Goal: Task Accomplishment & Management: Manage account settings

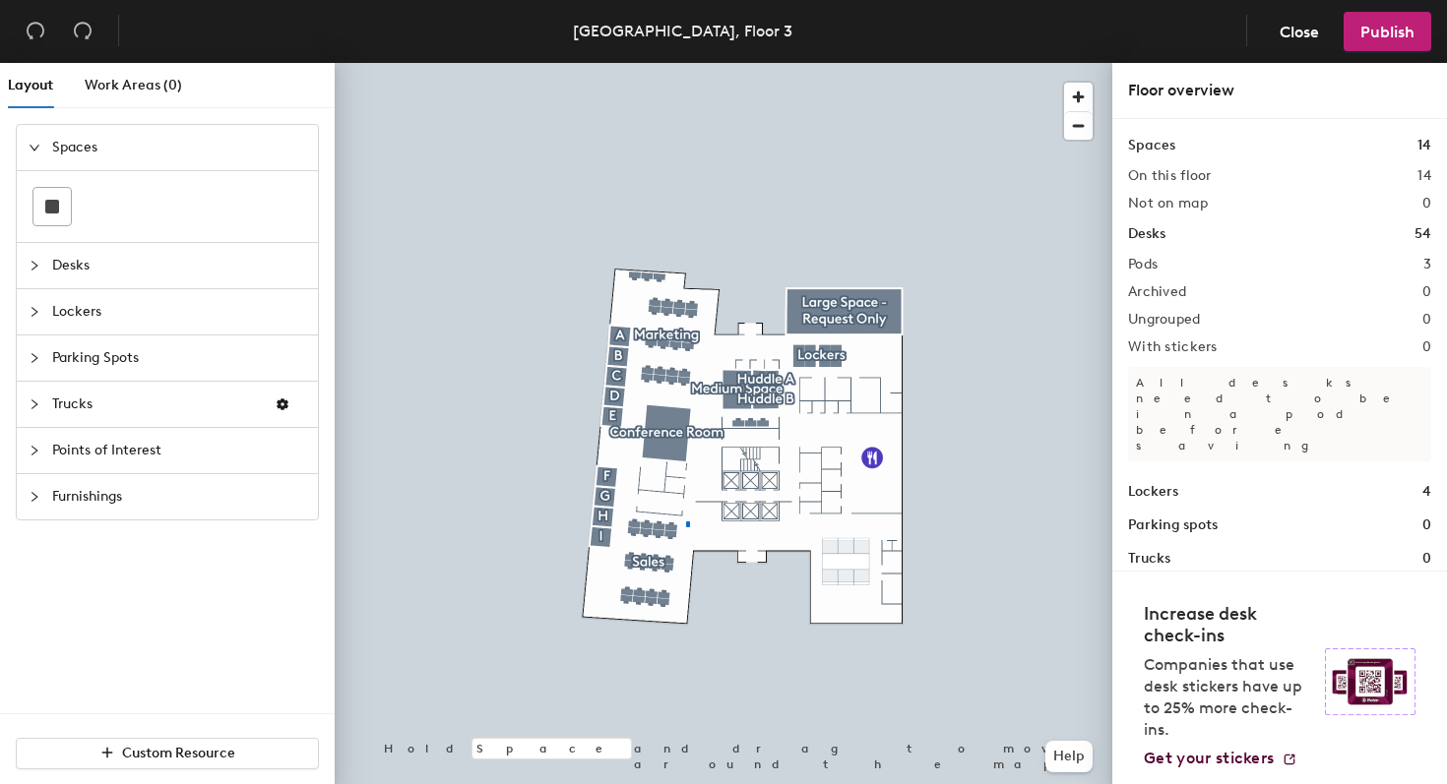
click at [652, 63] on div at bounding box center [724, 63] width 778 height 0
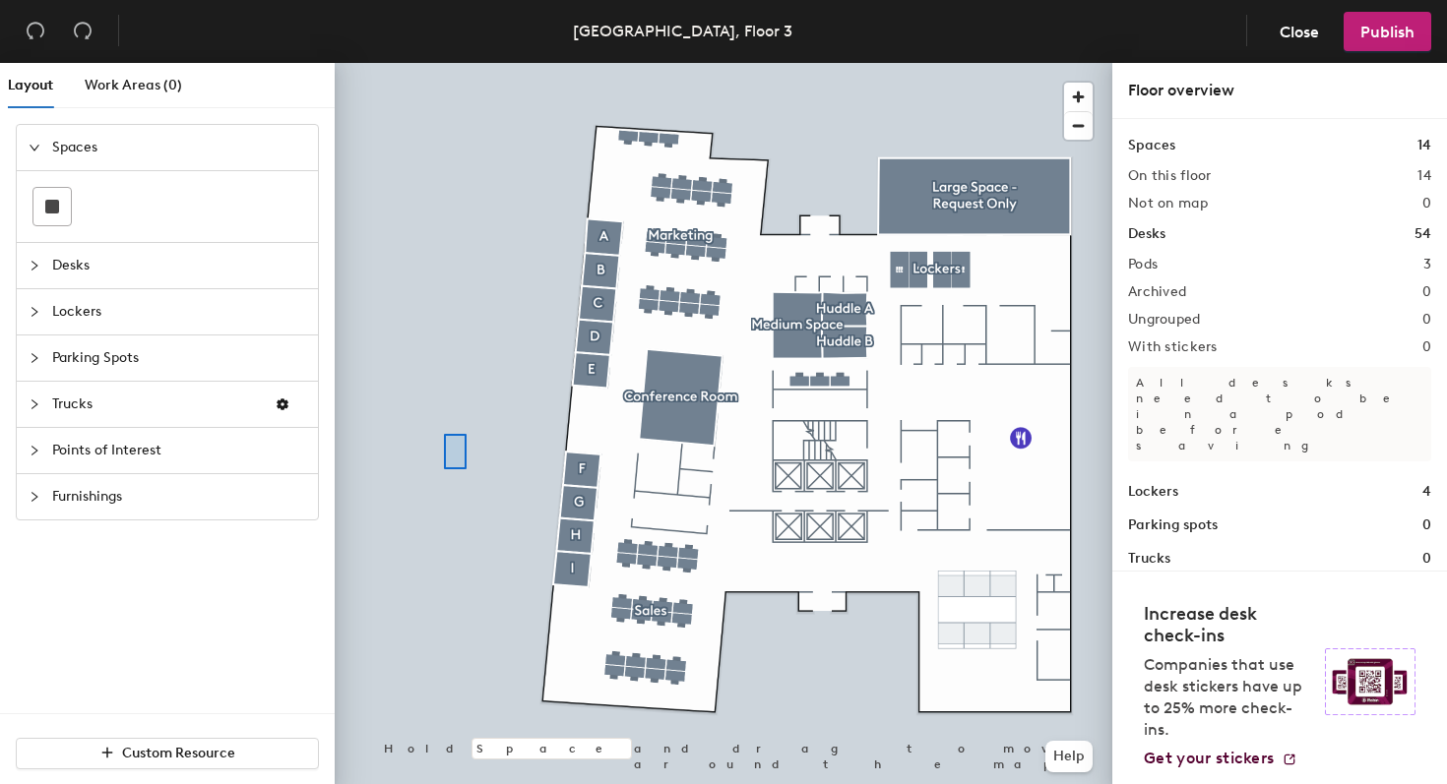
click at [442, 63] on div at bounding box center [724, 63] width 778 height 0
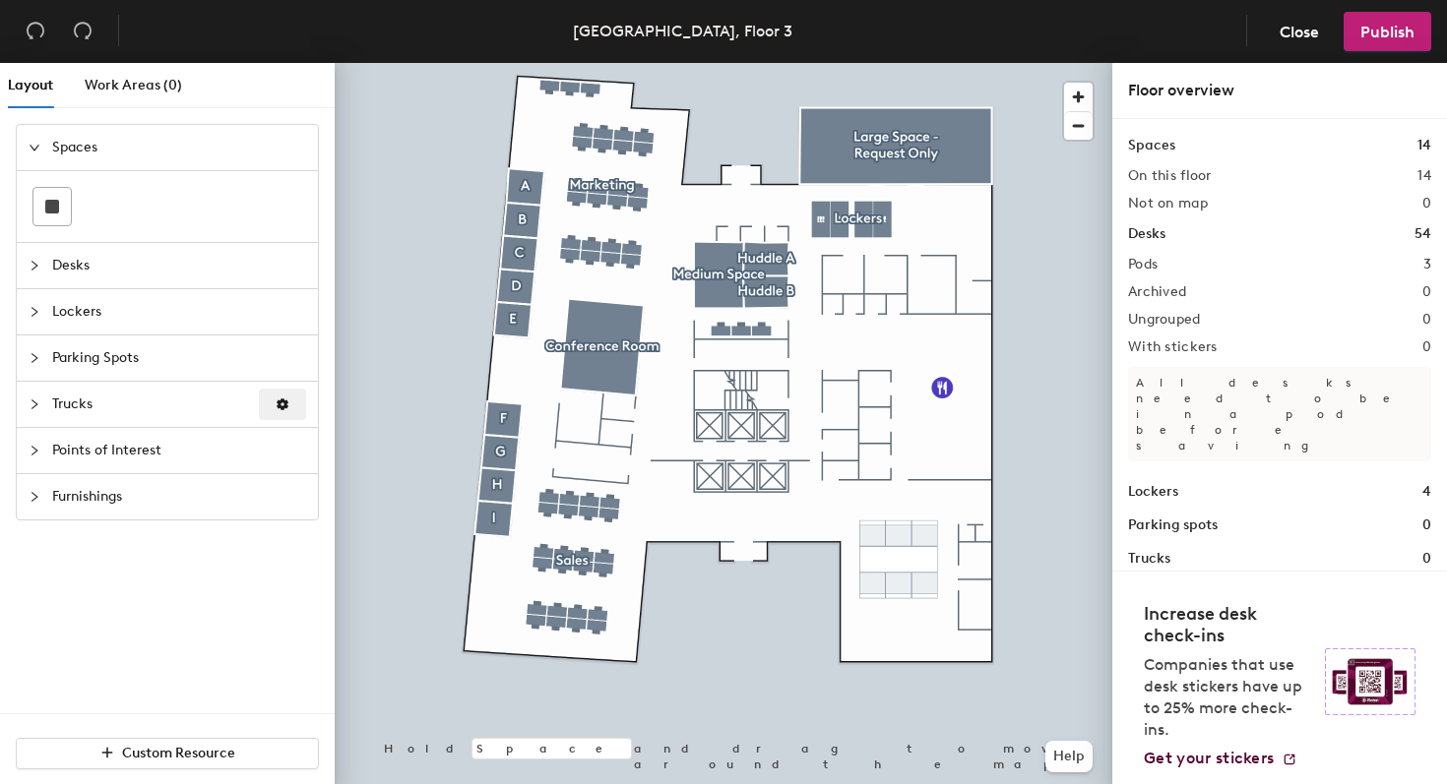
click at [282, 405] on icon "button" at bounding box center [283, 405] width 14 height 14
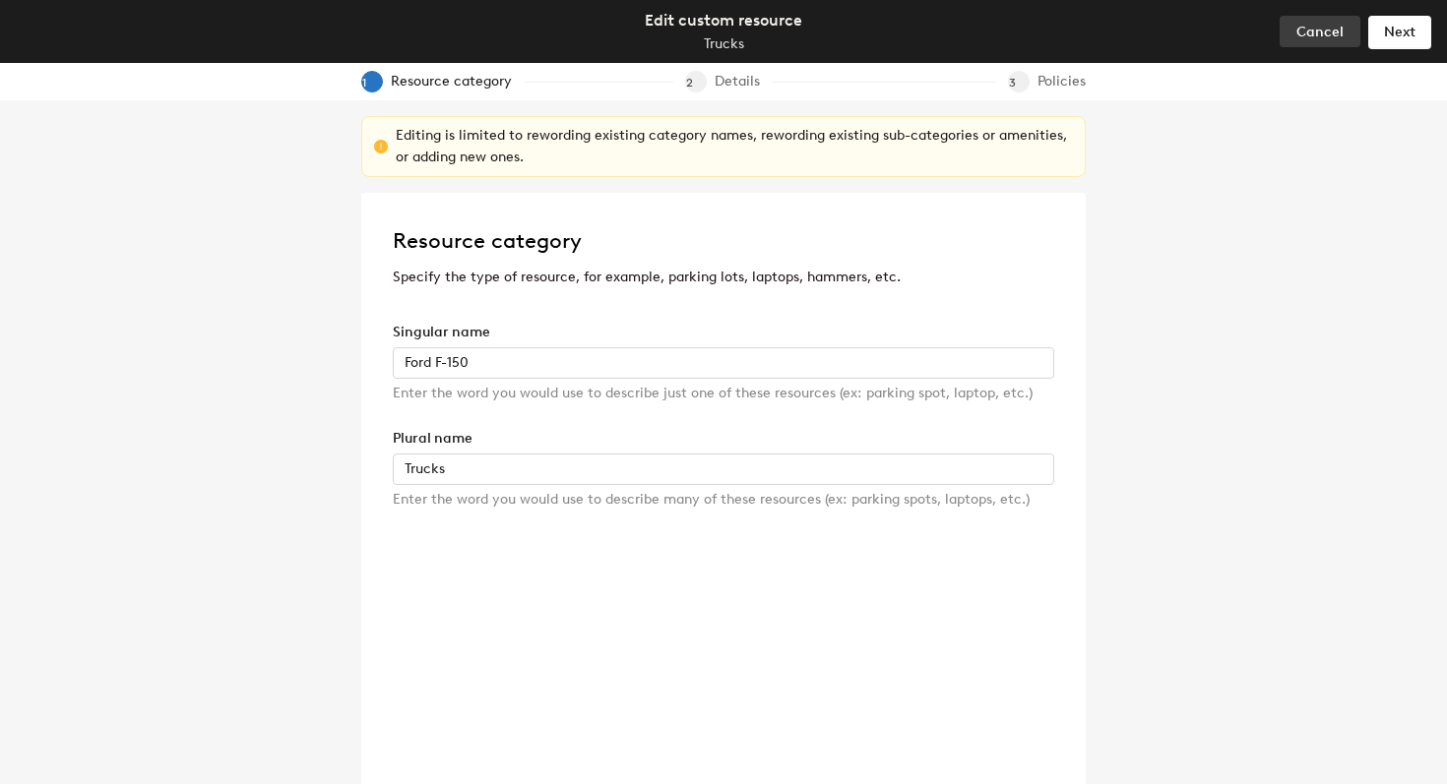
click at [1320, 29] on span "Cancel" at bounding box center [1319, 32] width 47 height 17
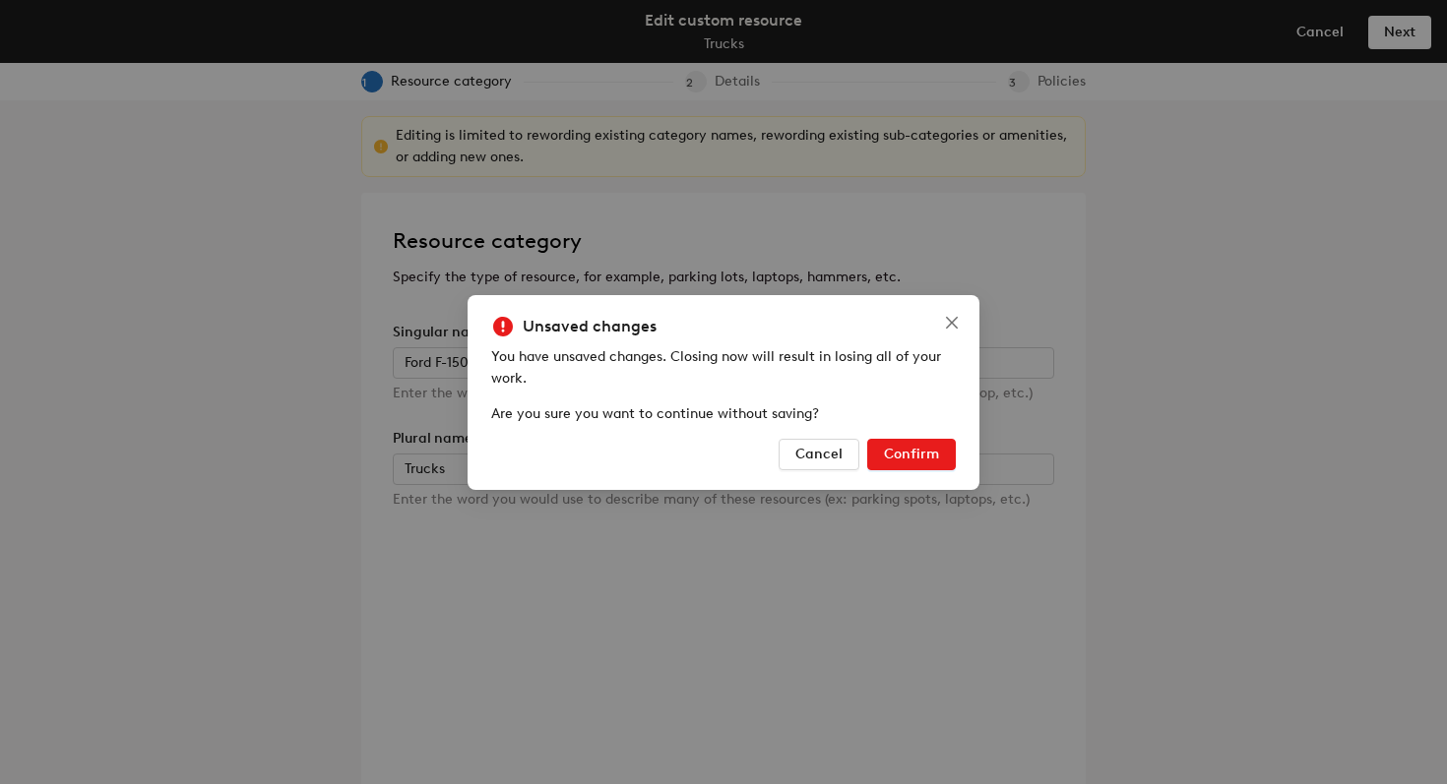
click at [892, 440] on button "Confirm" at bounding box center [911, 454] width 89 height 31
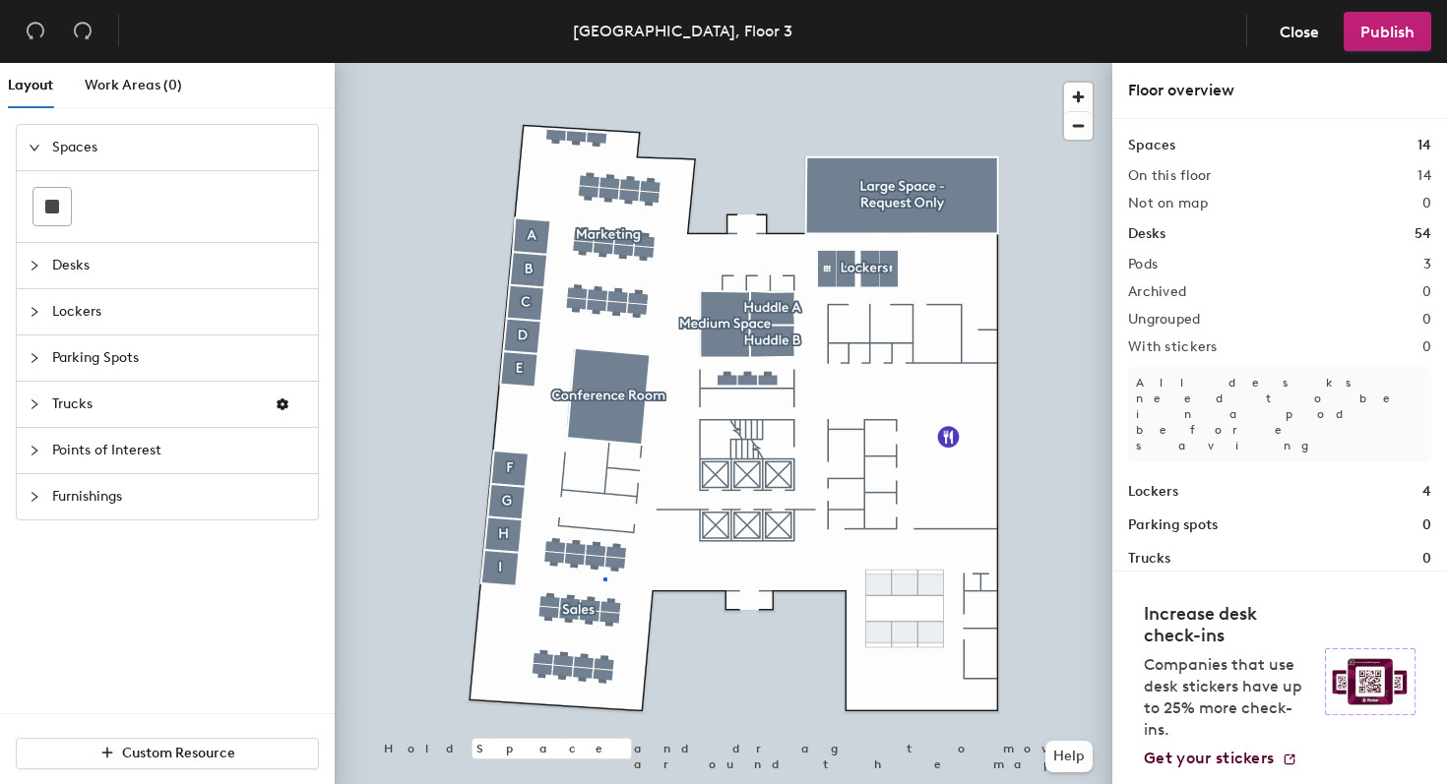
click at [603, 63] on div at bounding box center [724, 63] width 778 height 0
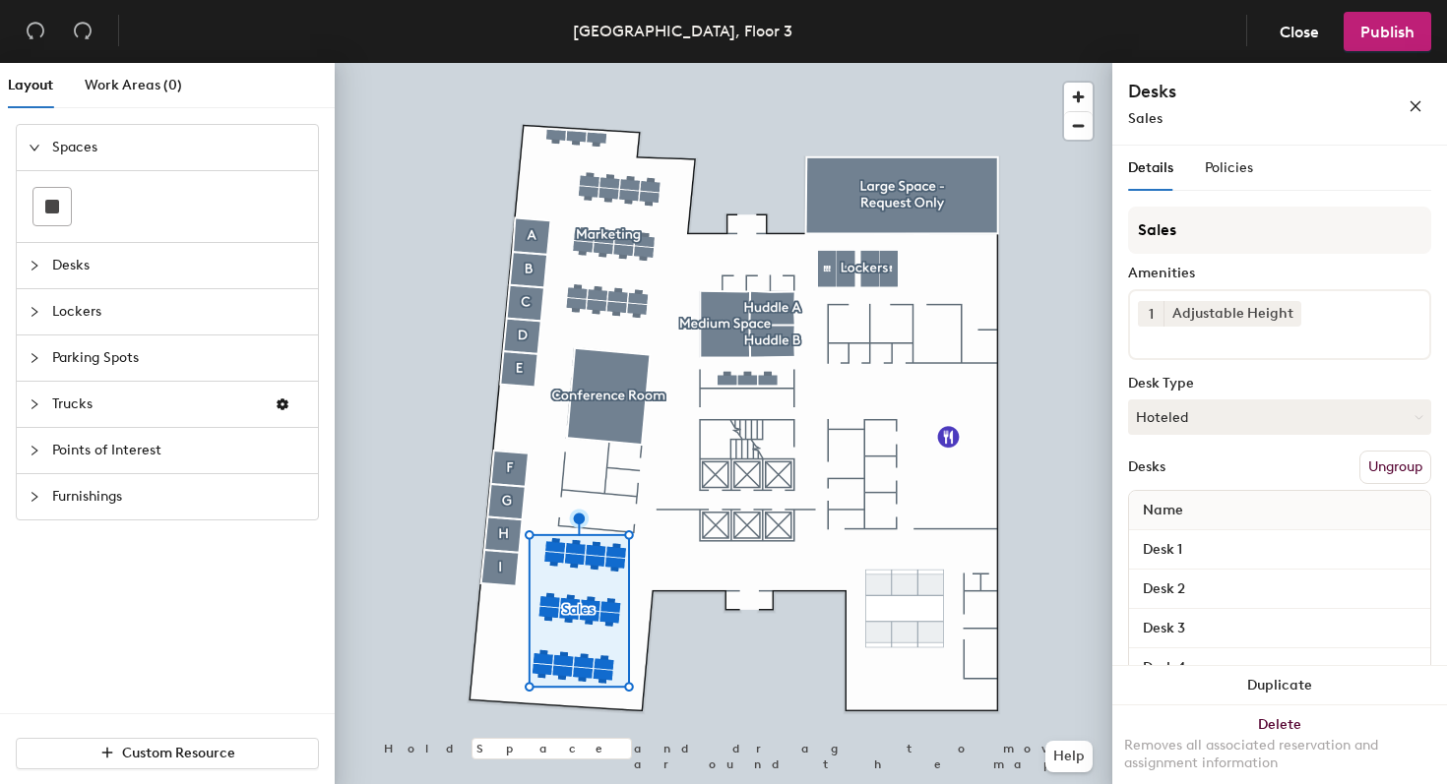
click at [1388, 466] on button "Ungroup" at bounding box center [1395, 467] width 72 height 33
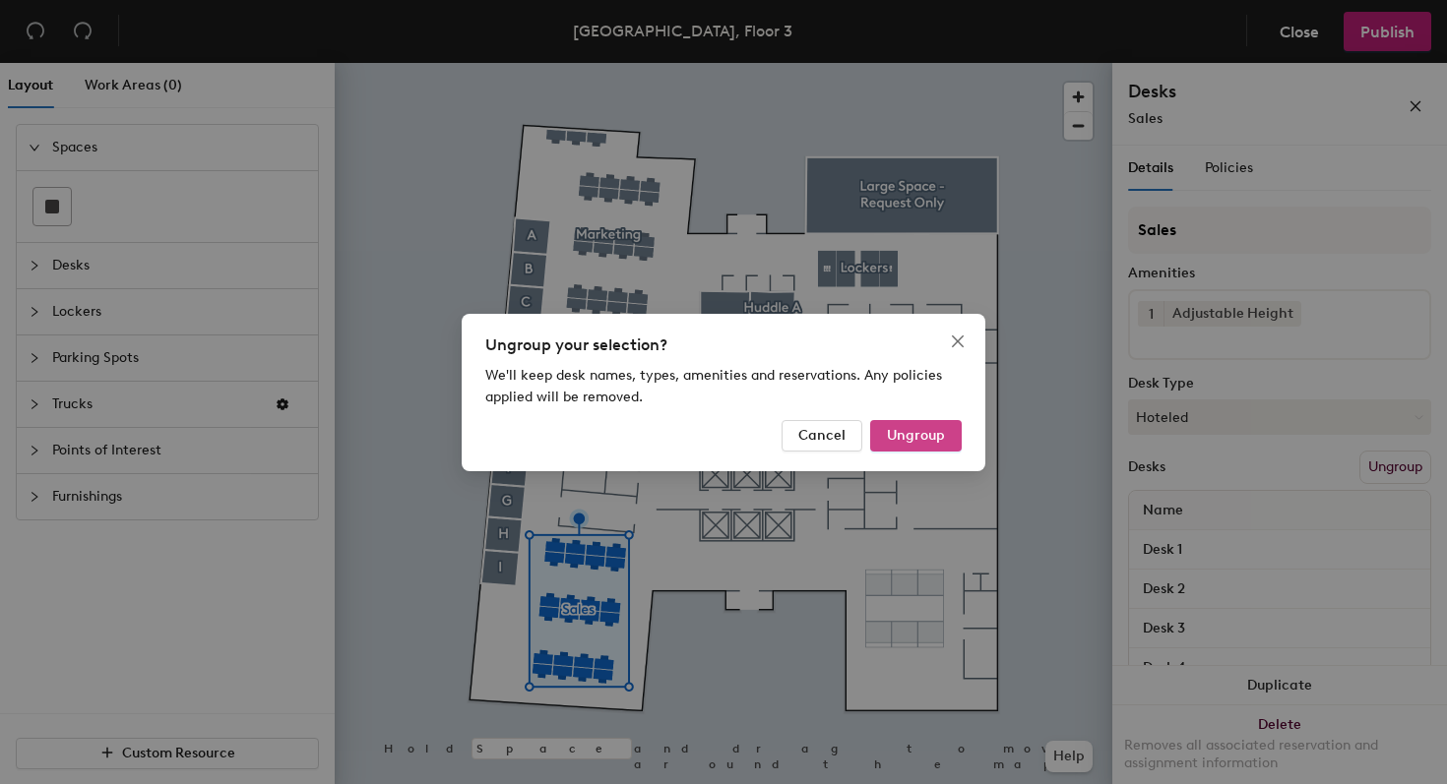
click at [943, 428] on span "Ungroup" at bounding box center [916, 435] width 58 height 17
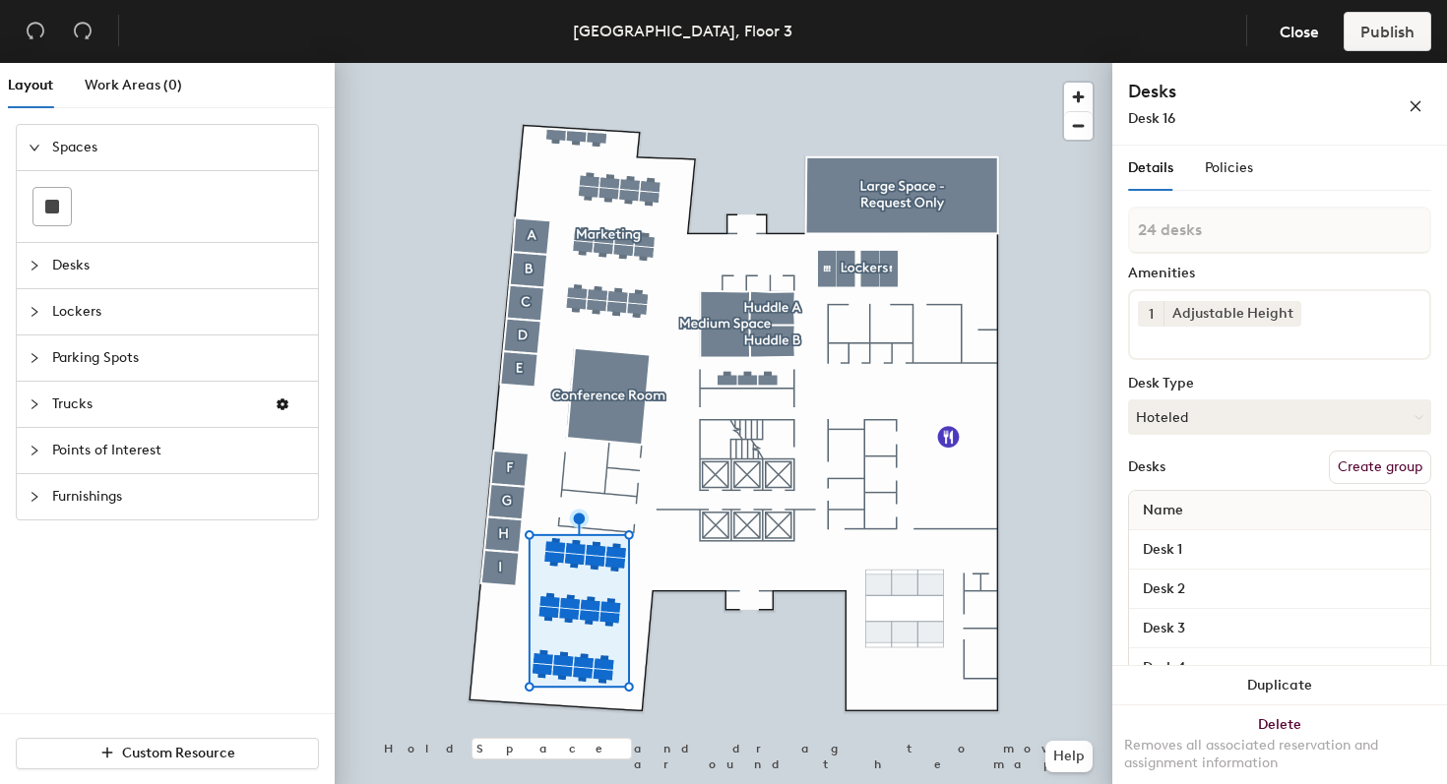
click at [1368, 466] on button "Create group" at bounding box center [1380, 467] width 102 height 33
click at [1066, 235] on div "Layout Work Areas (0) Spaces Desks Lockers Parking Spots Trucks Points of Inter…" at bounding box center [723, 427] width 1447 height 729
type input "S"
type input "Sales"
click at [1235, 151] on div "Policies" at bounding box center [1229, 168] width 48 height 45
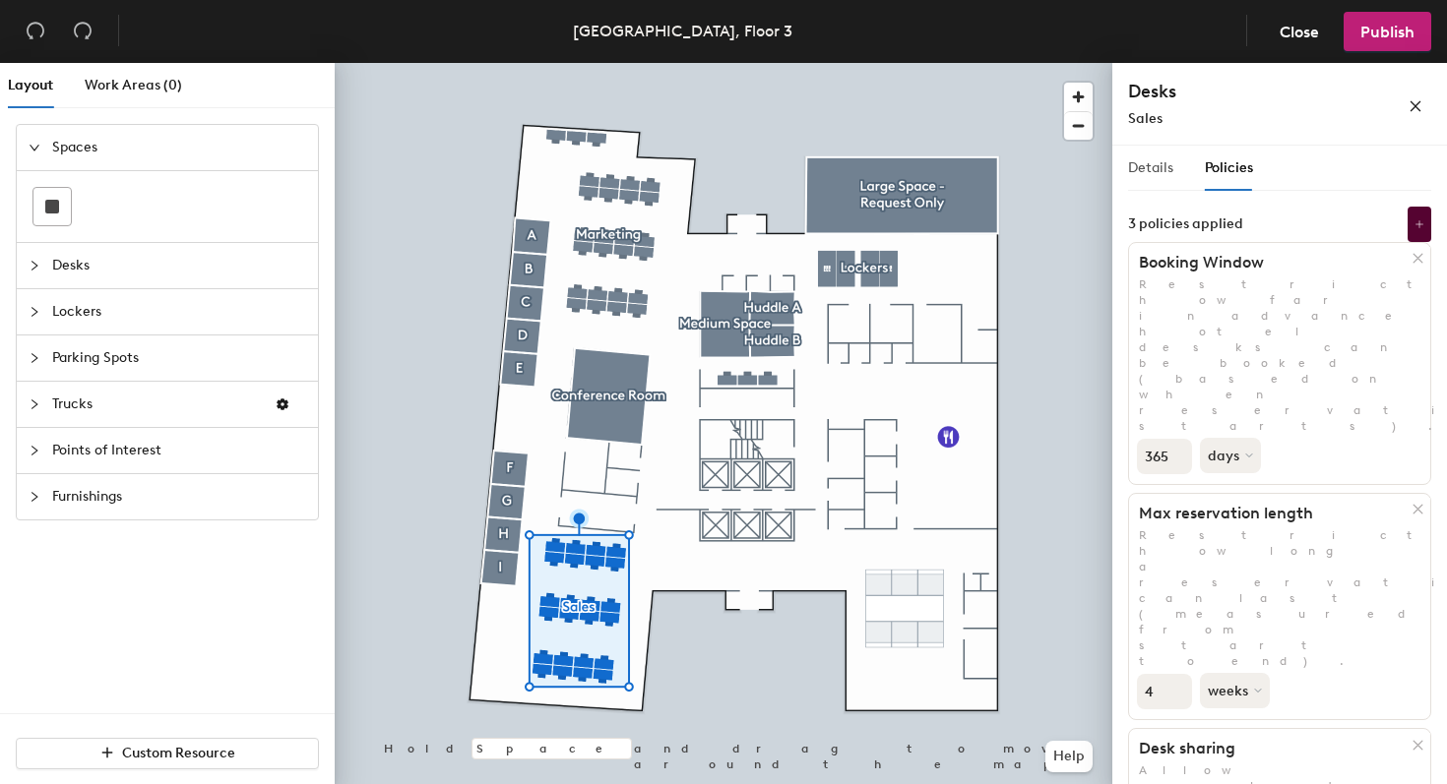
click at [1162, 180] on div "Details" at bounding box center [1150, 168] width 45 height 45
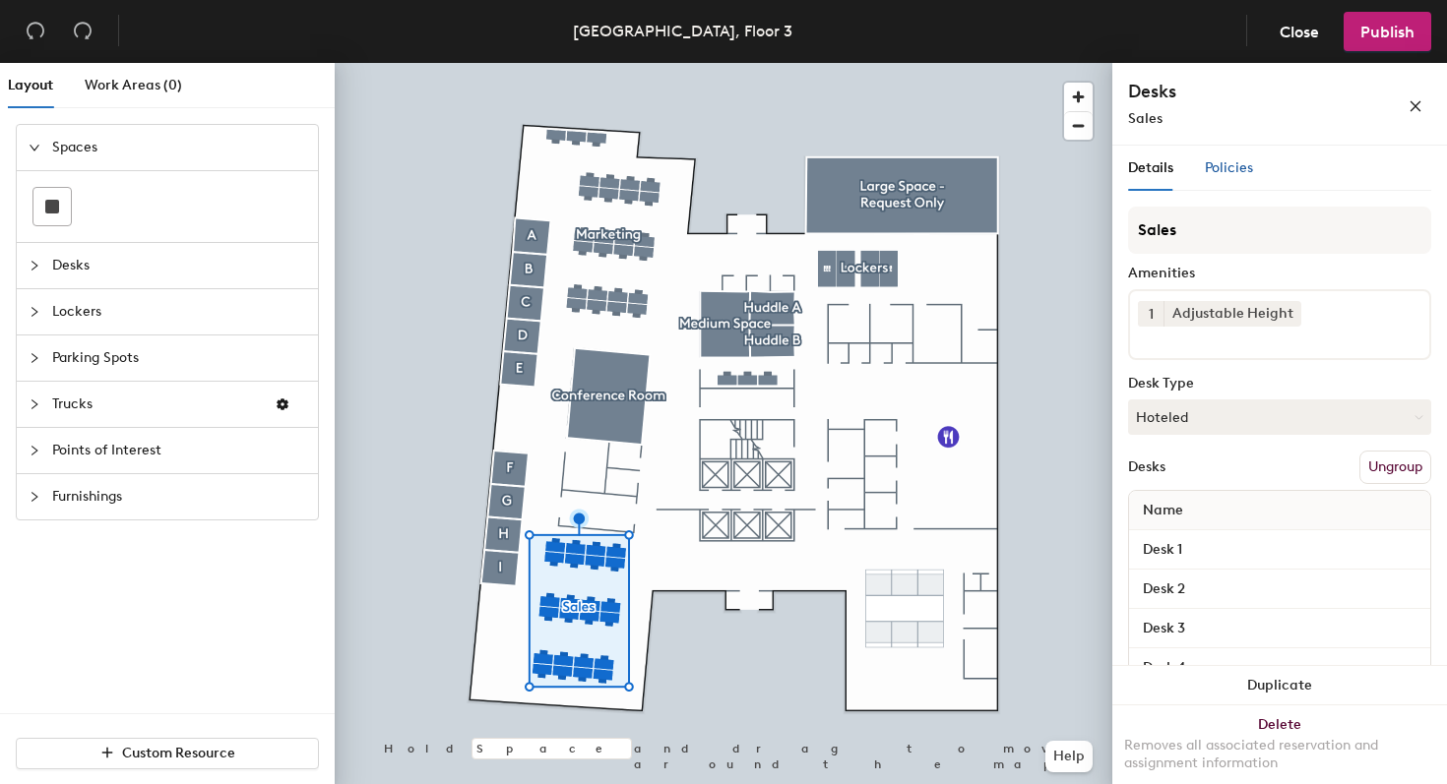
click at [1236, 159] on span "Policies" at bounding box center [1229, 167] width 48 height 17
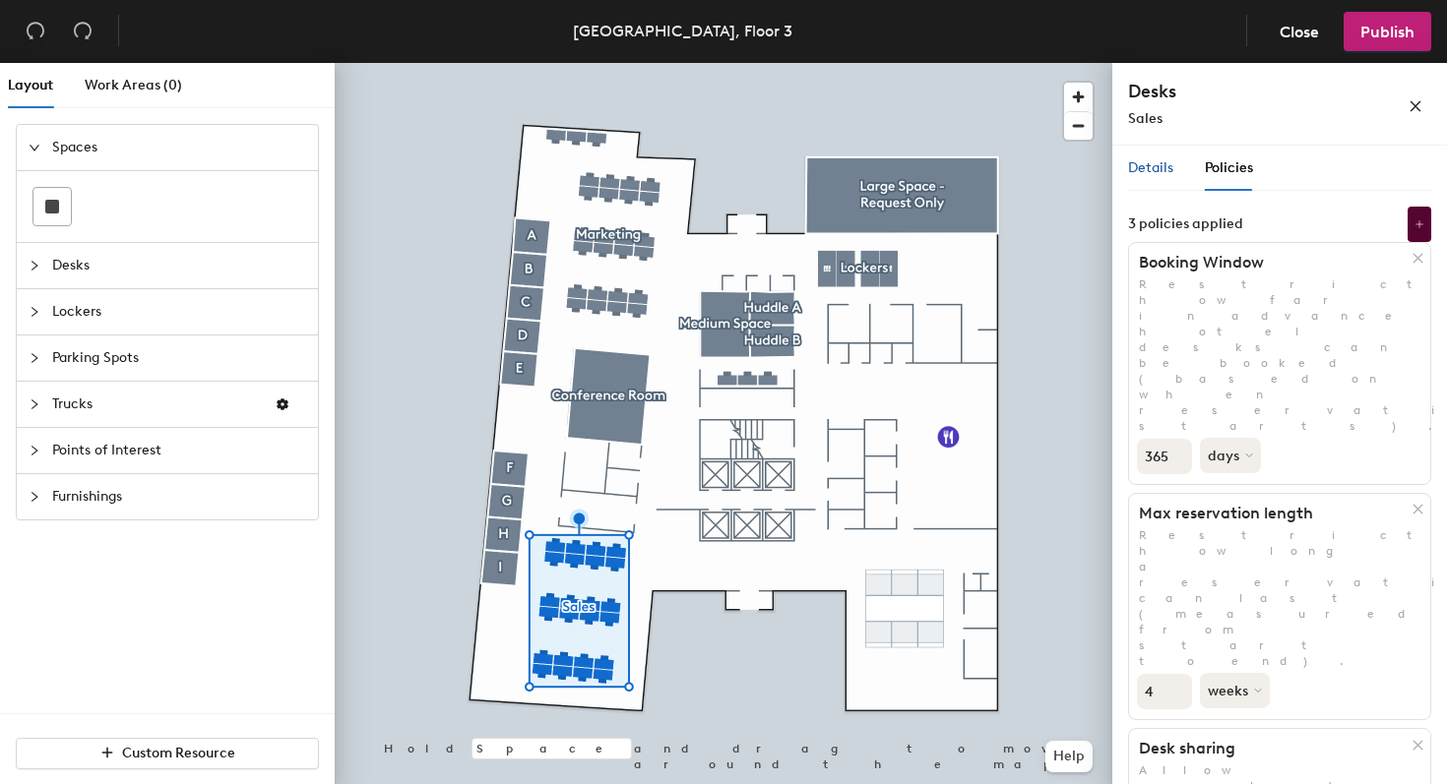
click at [1168, 166] on span "Details" at bounding box center [1150, 167] width 45 height 17
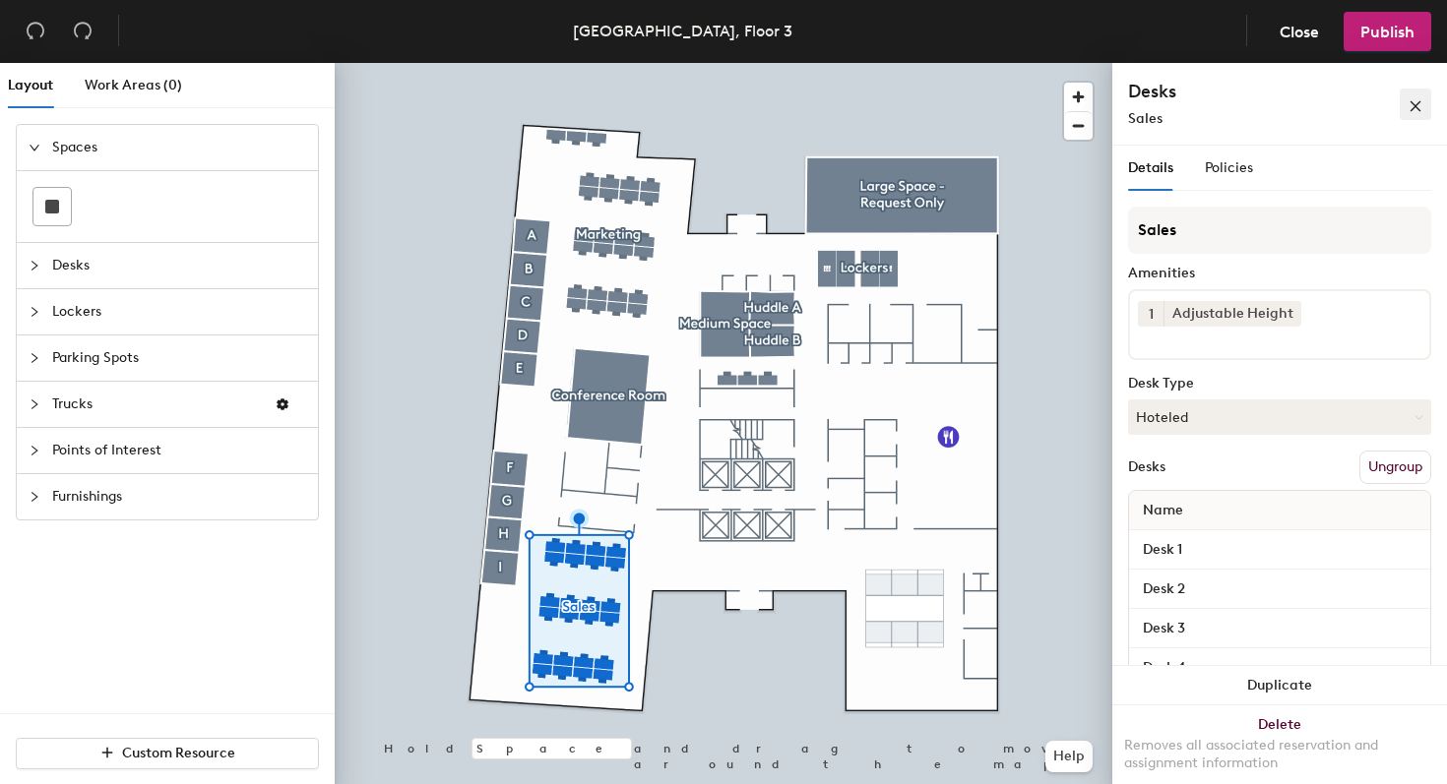
click at [1406, 110] on button "button" at bounding box center [1415, 104] width 31 height 31
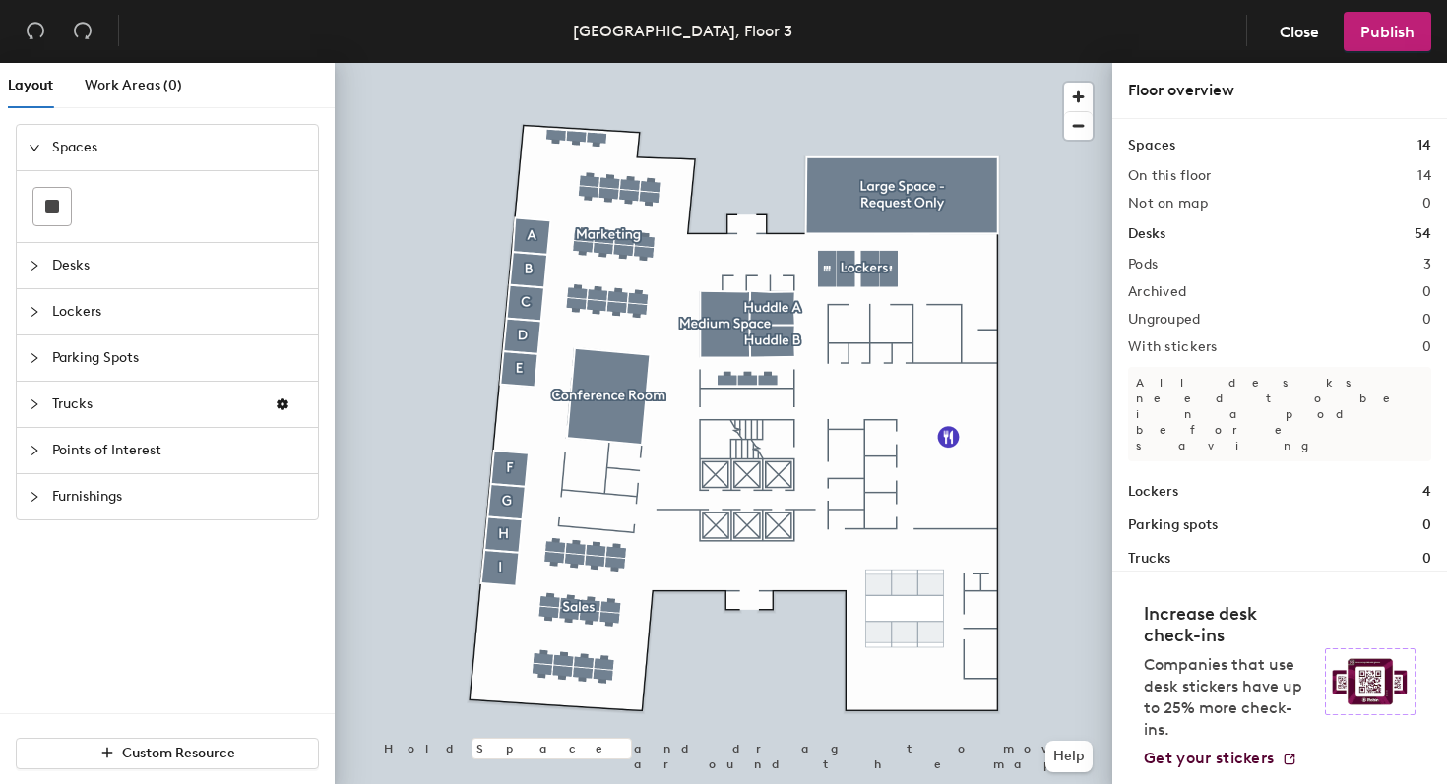
click at [620, 63] on div at bounding box center [724, 63] width 778 height 0
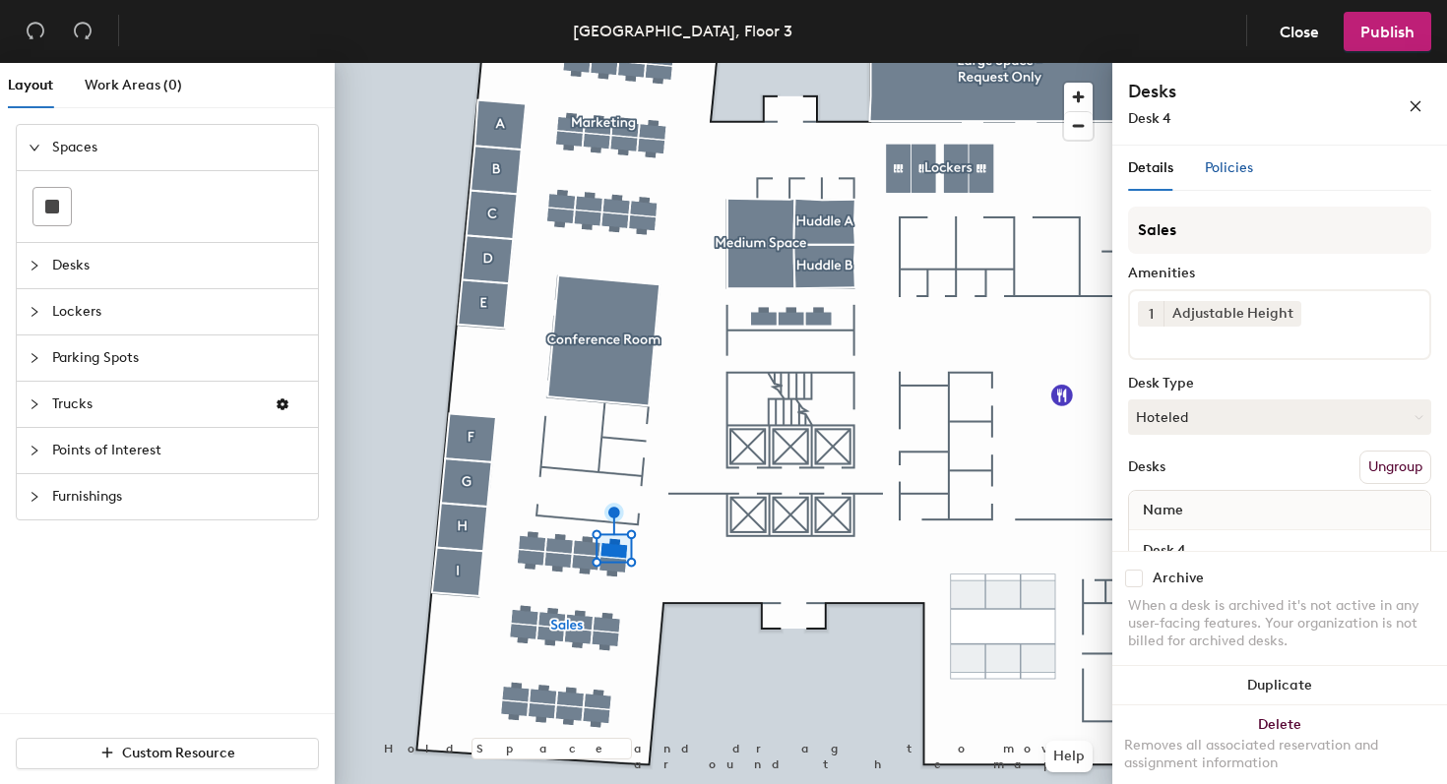
click at [1248, 157] on div "Policies" at bounding box center [1229, 168] width 48 height 22
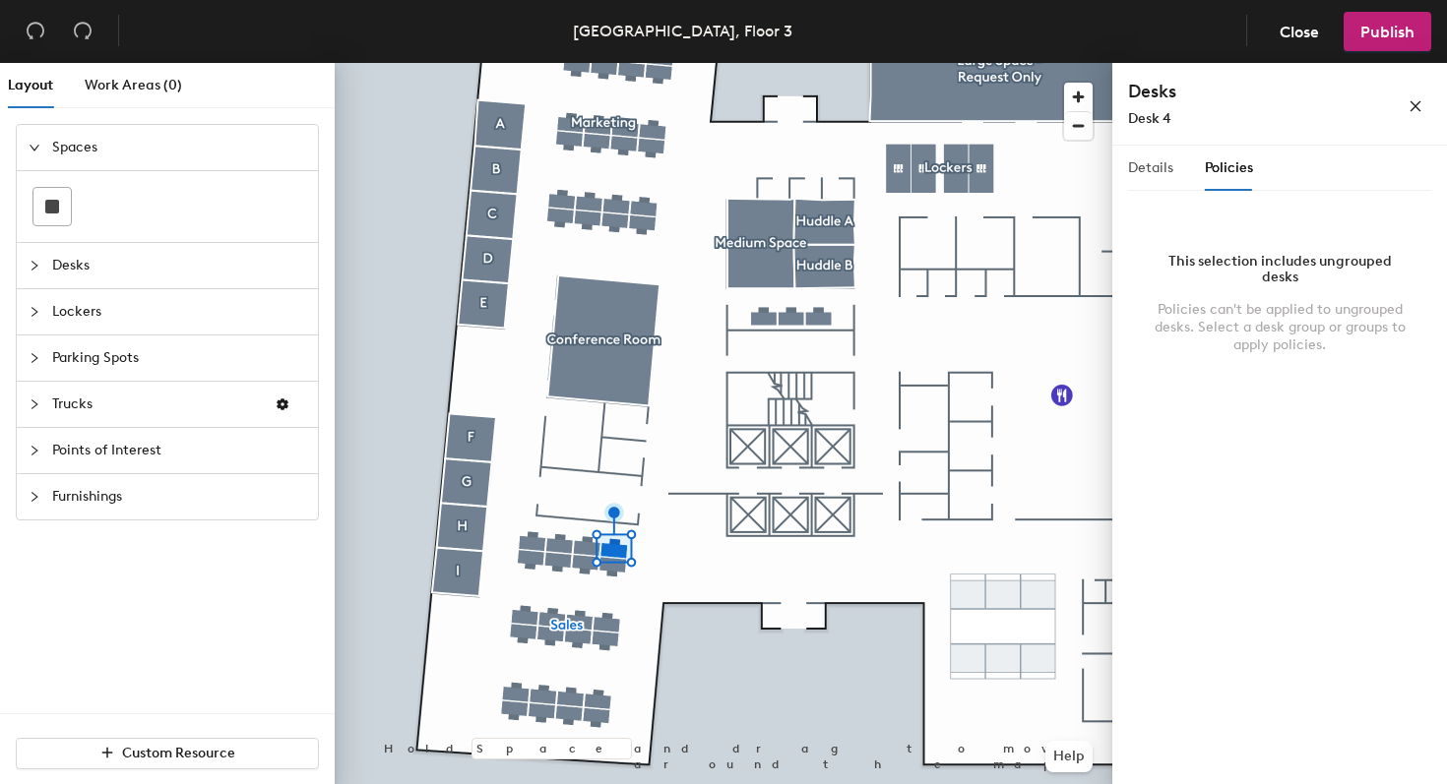
click at [1160, 179] on div "Details" at bounding box center [1150, 168] width 45 height 45
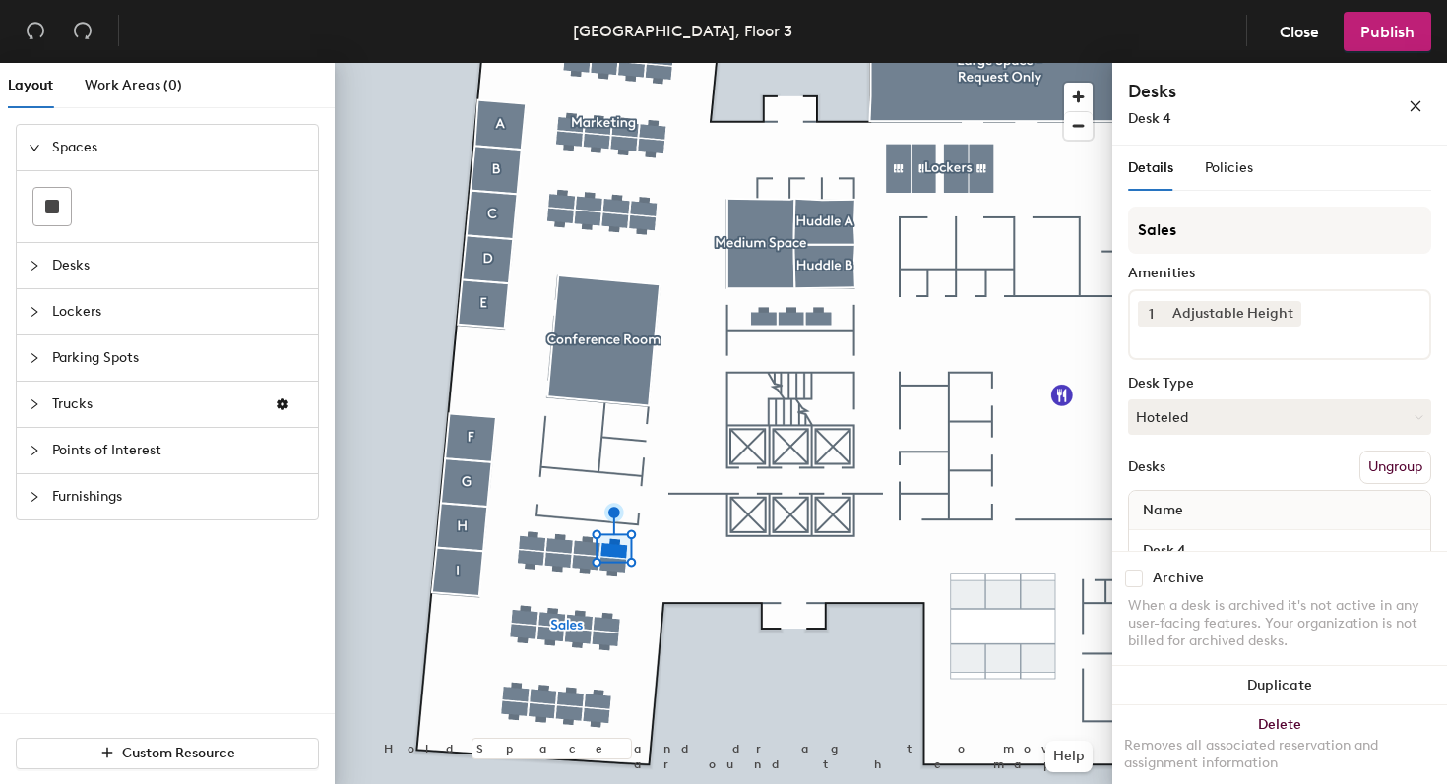
scroll to position [3, 0]
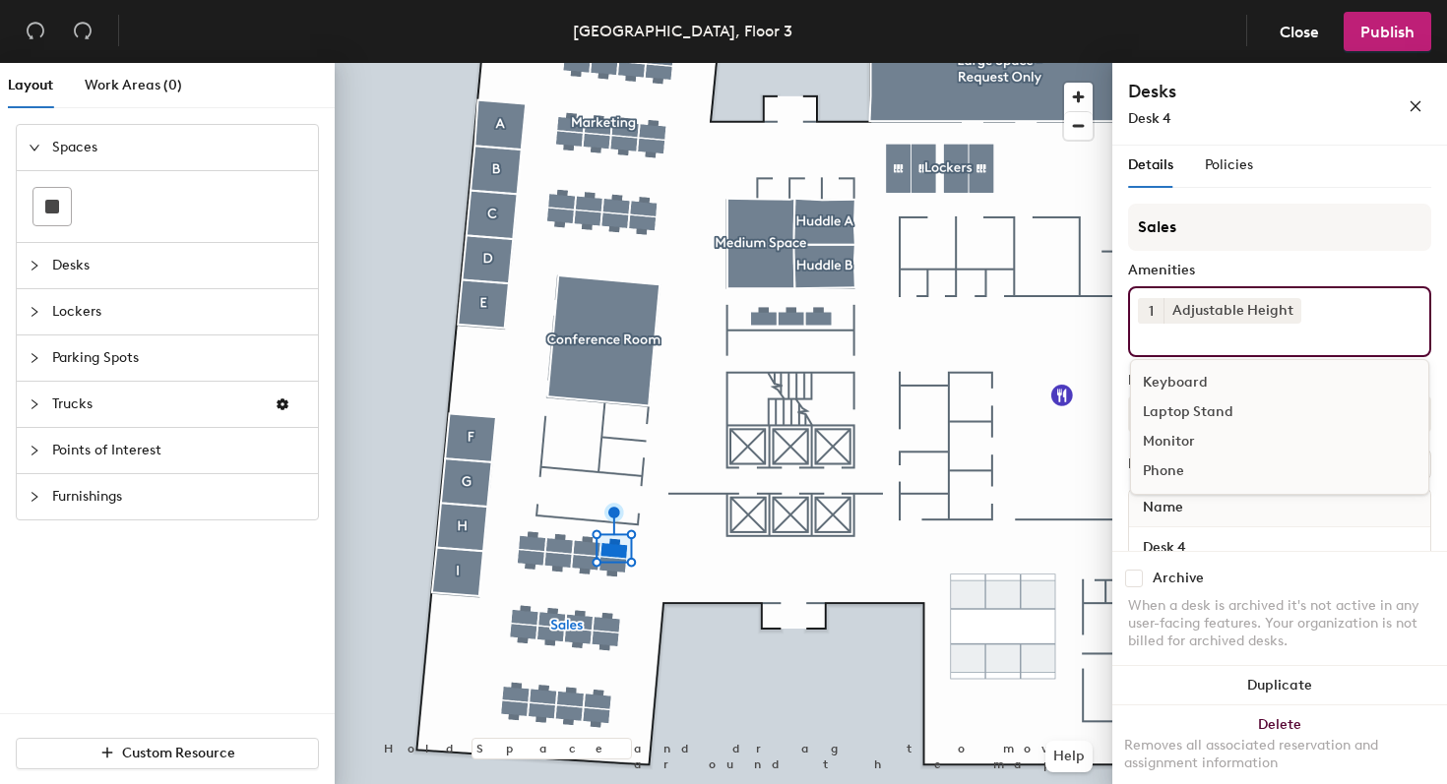
click at [1213, 343] on input at bounding box center [1226, 336] width 177 height 24
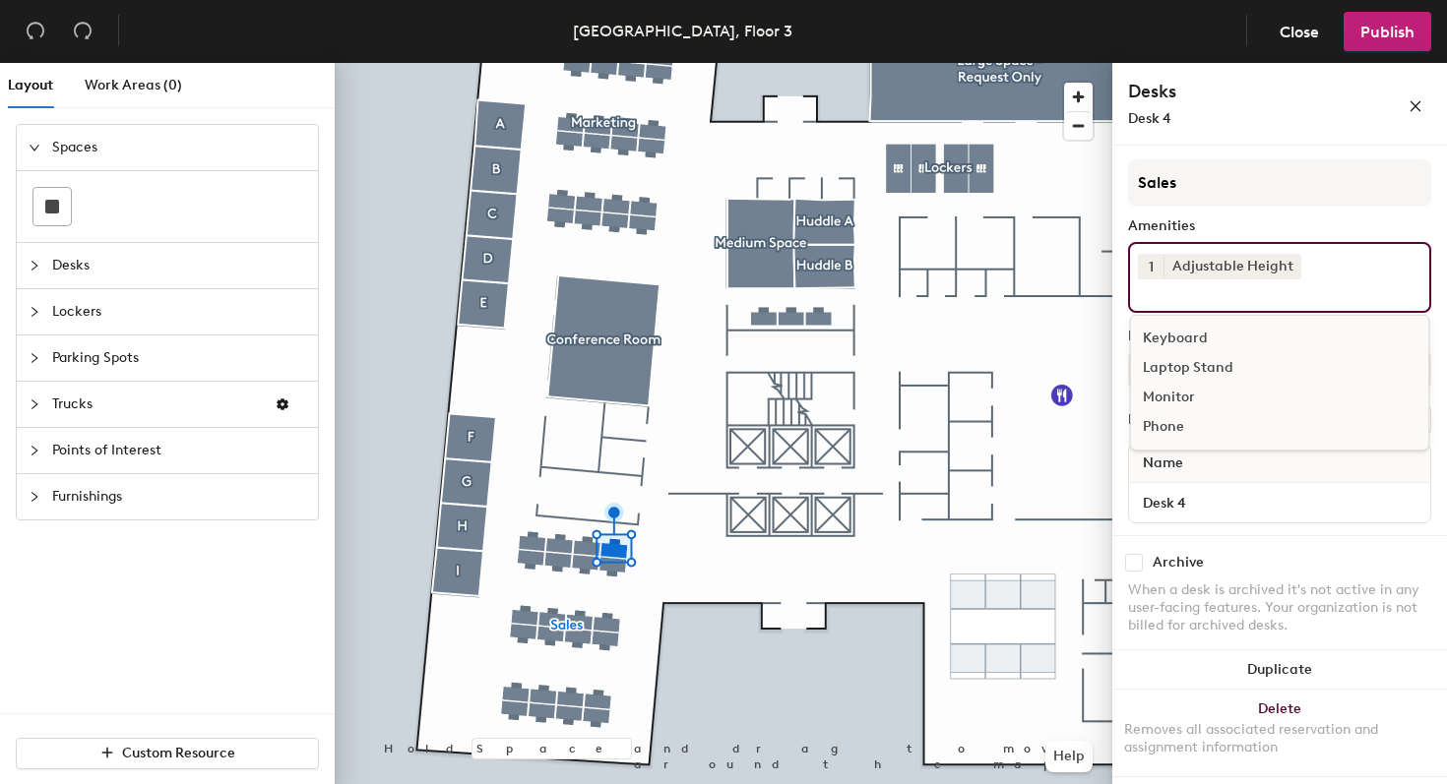
scroll to position [46, 0]
type input "k"
type input "TV"
click at [1257, 332] on div "Desk Type" at bounding box center [1279, 338] width 303 height 16
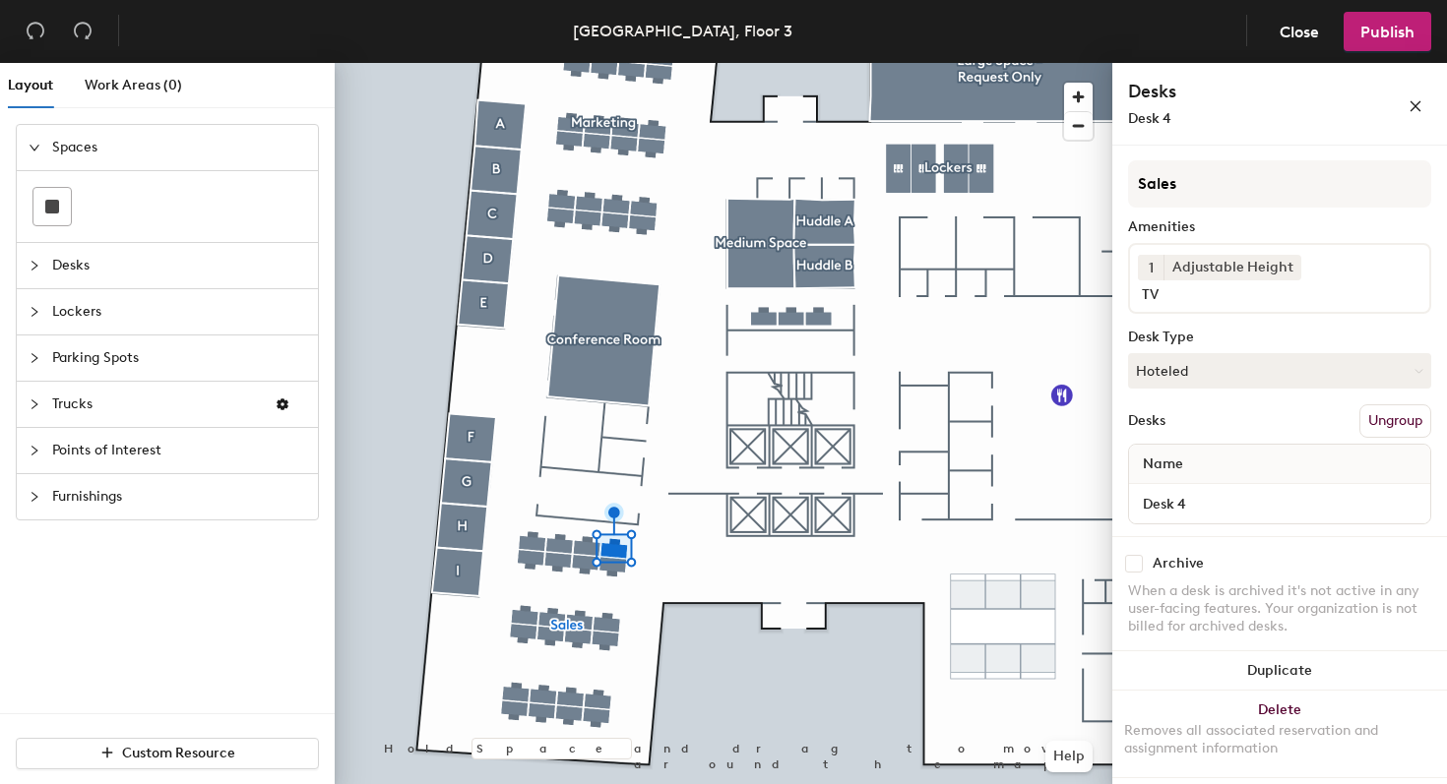
click at [1223, 303] on input "TV" at bounding box center [1231, 293] width 186 height 24
click at [1195, 289] on input "TV" at bounding box center [1231, 293] width 186 height 24
drag, startPoint x: 1158, startPoint y: 301, endPoint x: 1131, endPoint y: 291, distance: 28.3
click at [1131, 291] on div "1 Adjustable Height TV" at bounding box center [1279, 278] width 303 height 71
click at [1257, 232] on div "Amenities" at bounding box center [1279, 227] width 303 height 16
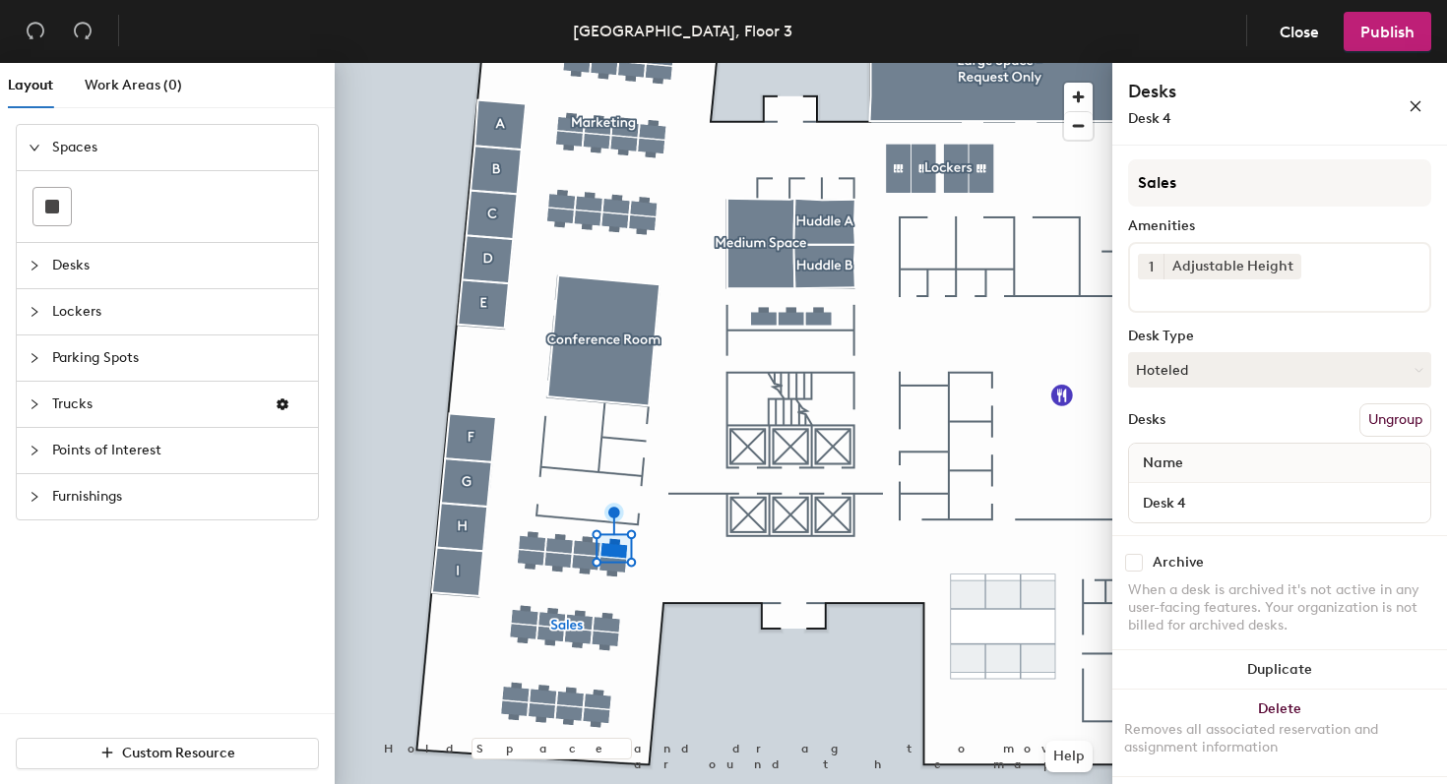
scroll to position [0, 0]
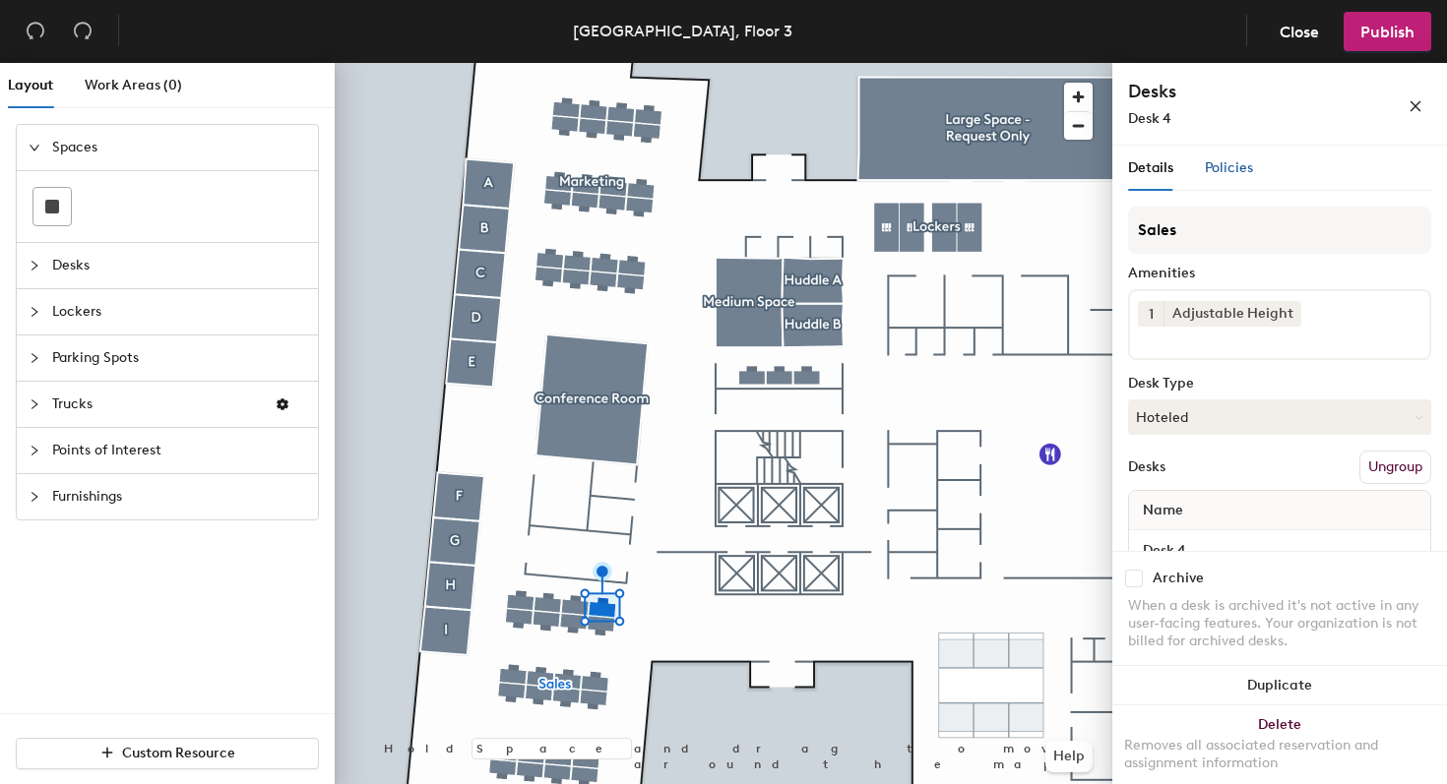
click at [1232, 175] on span "Policies" at bounding box center [1229, 167] width 48 height 17
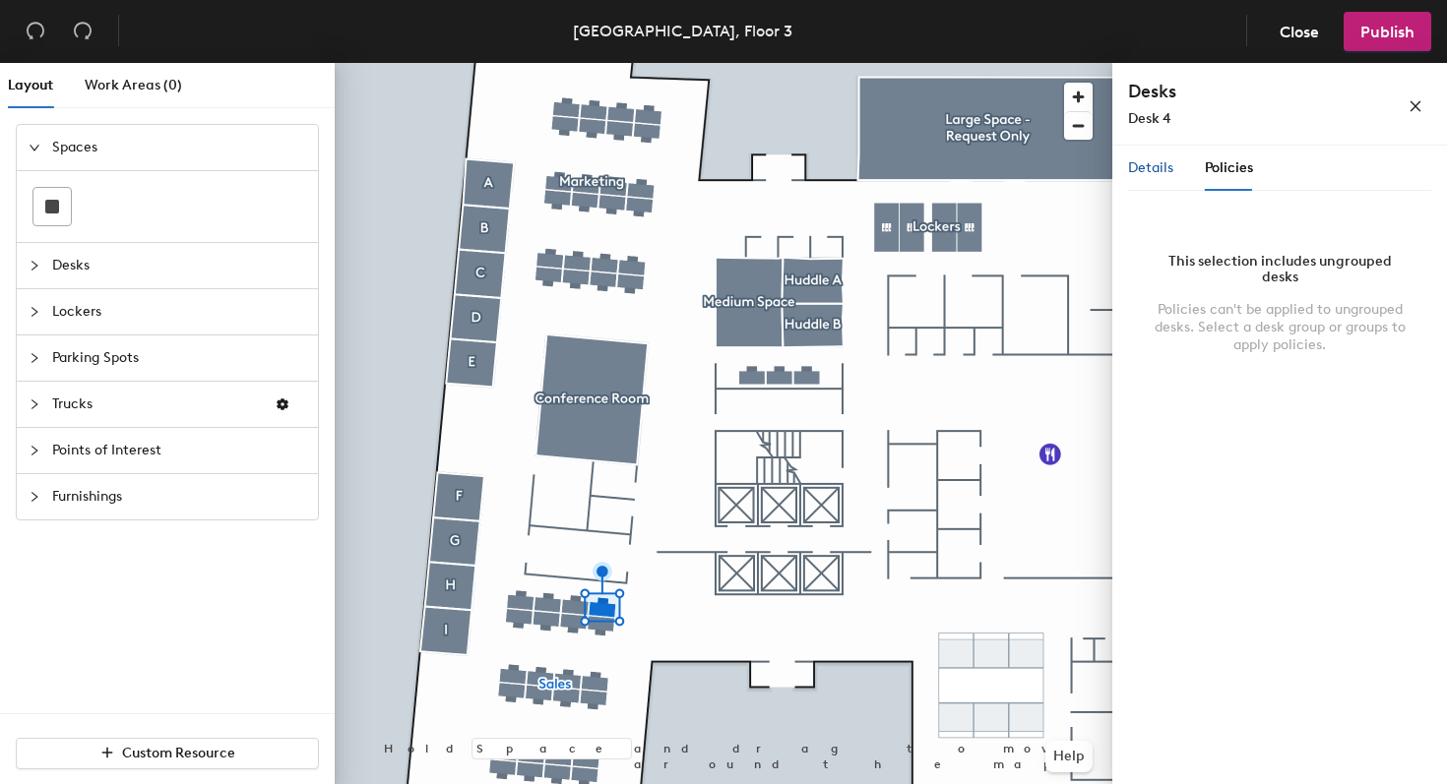
click at [1156, 172] on span "Details" at bounding box center [1150, 167] width 45 height 17
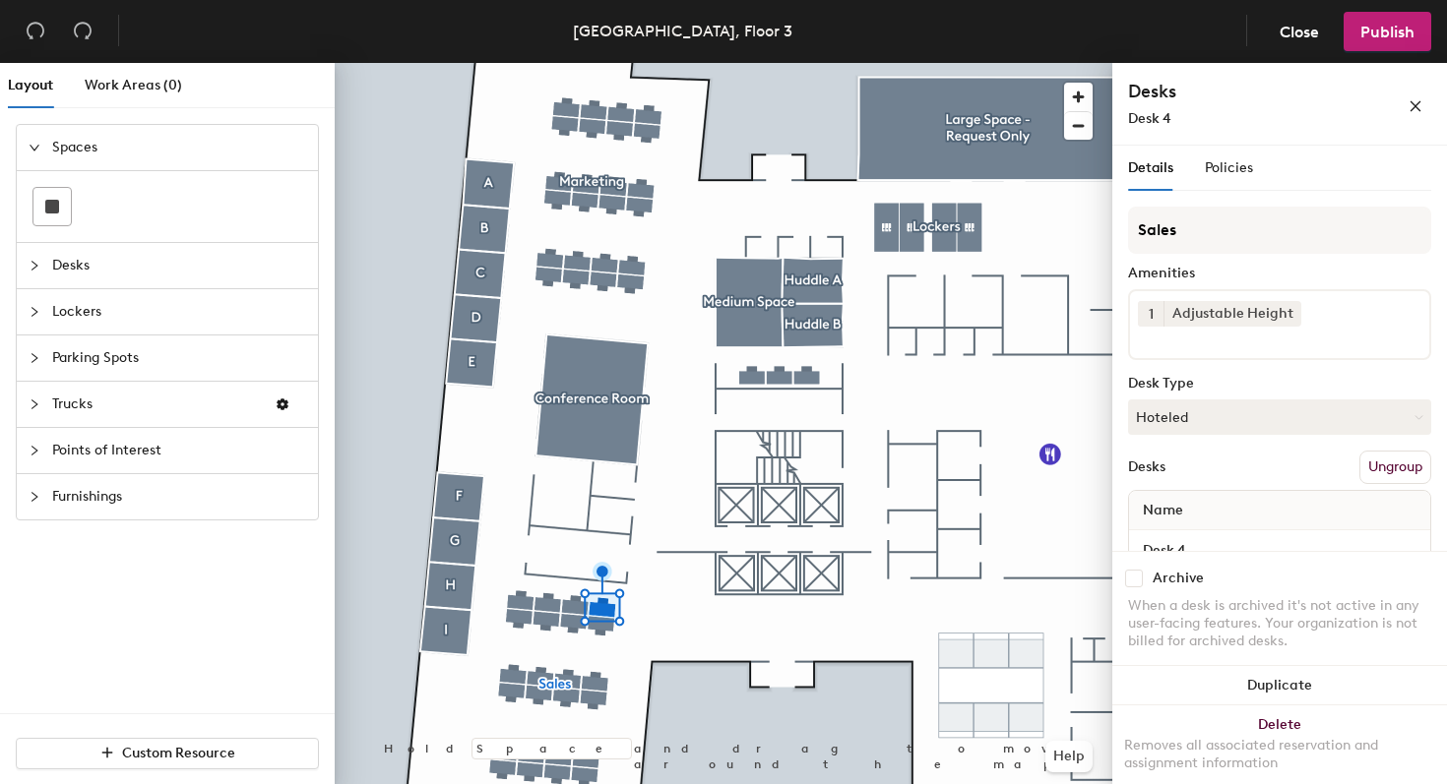
click at [653, 63] on div at bounding box center [724, 63] width 778 height 0
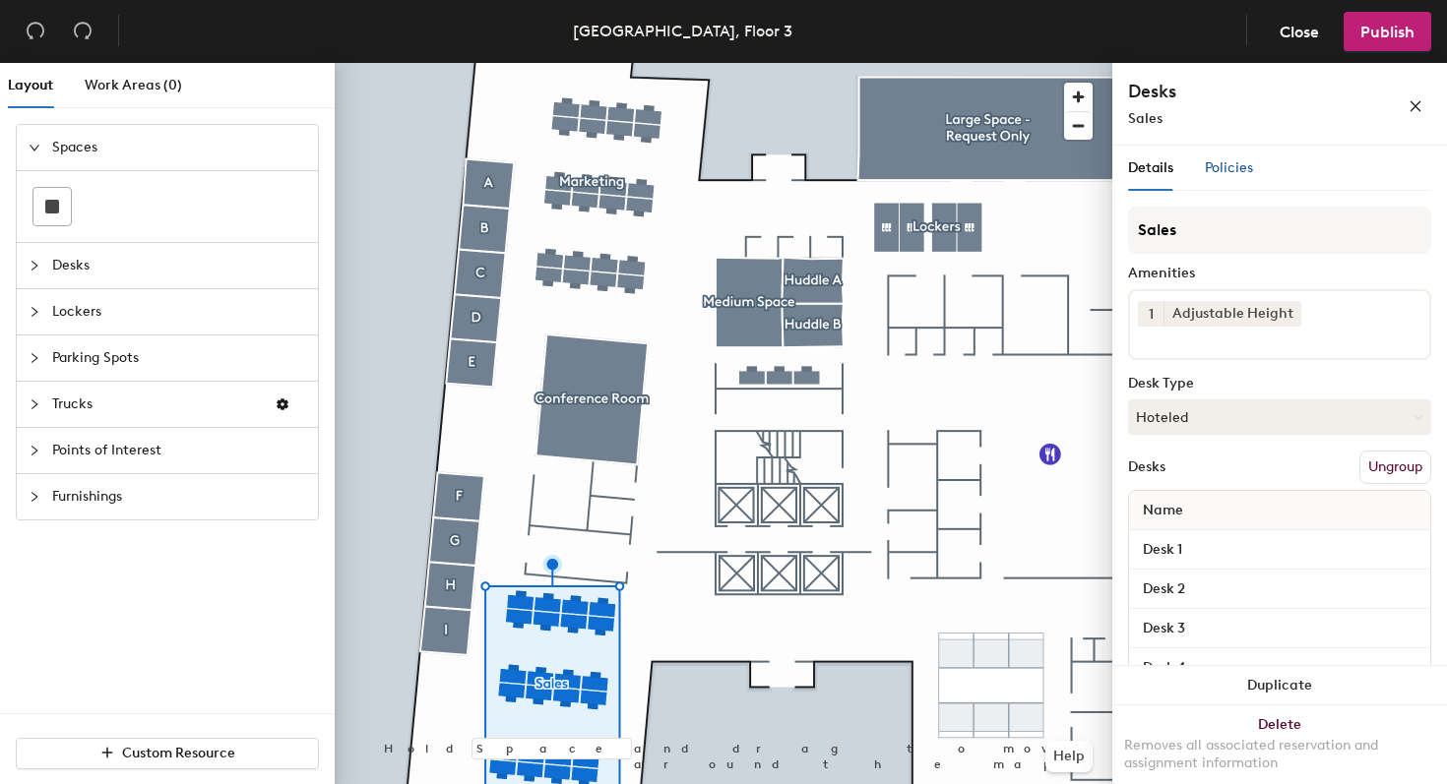
click at [1235, 170] on span "Policies" at bounding box center [1229, 167] width 48 height 17
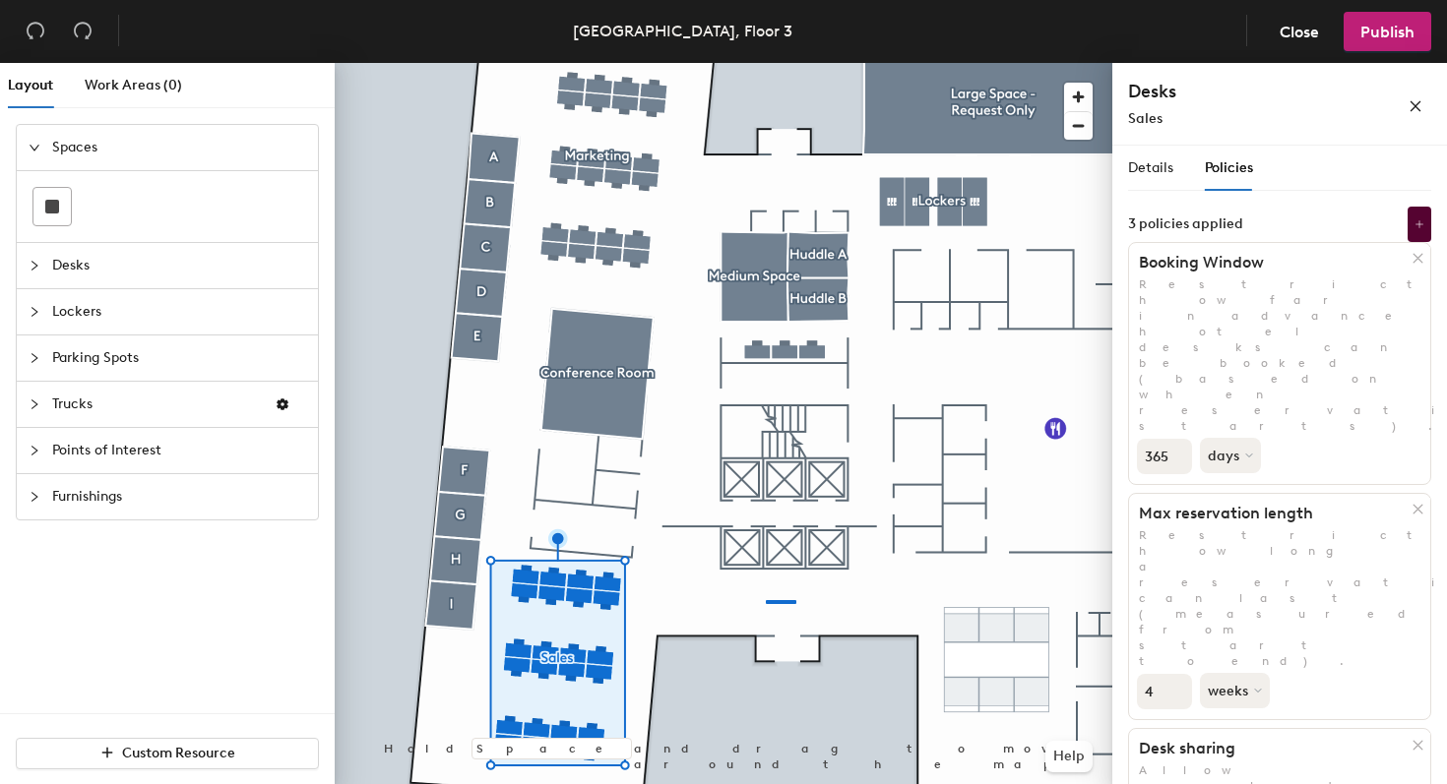
click at [773, 63] on div at bounding box center [724, 63] width 778 height 0
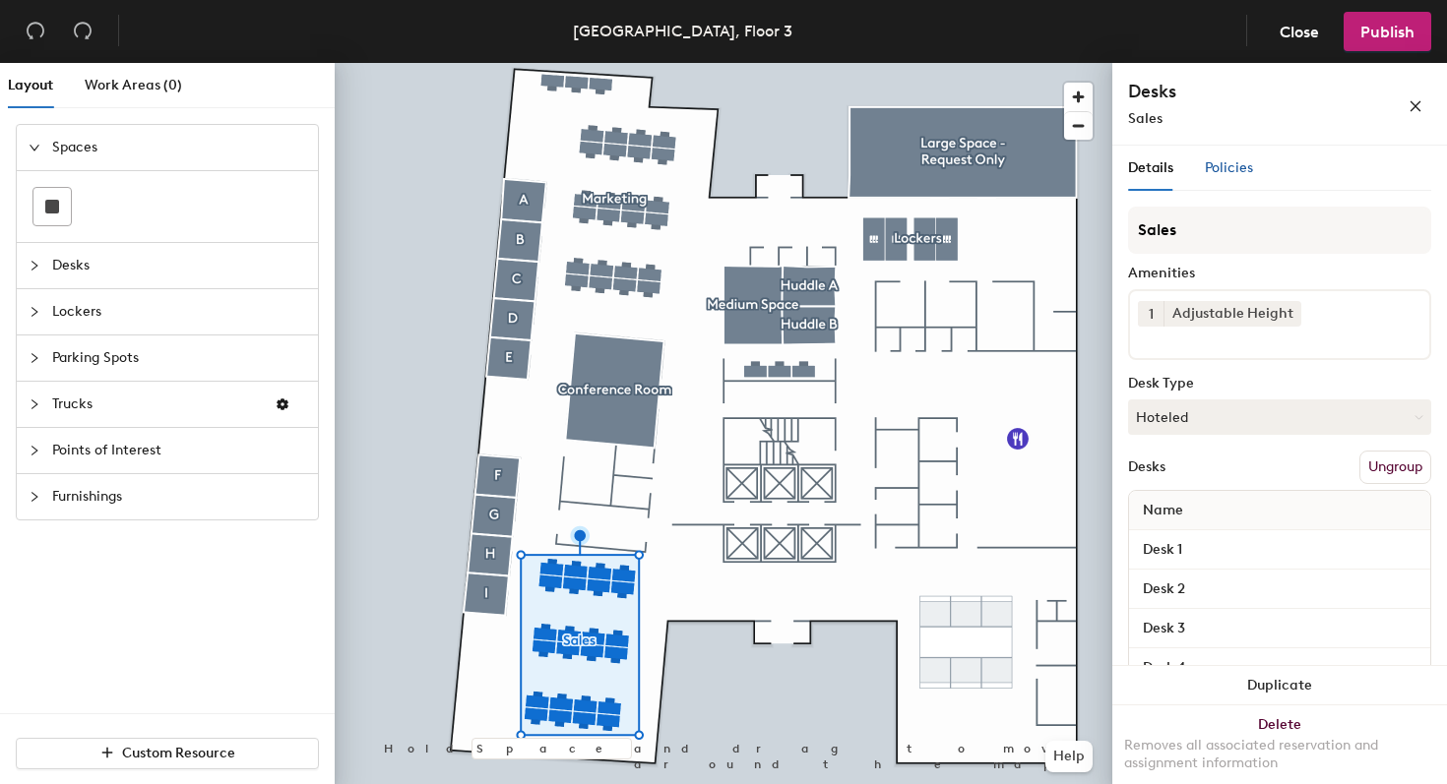
click at [1244, 170] on span "Policies" at bounding box center [1229, 167] width 48 height 17
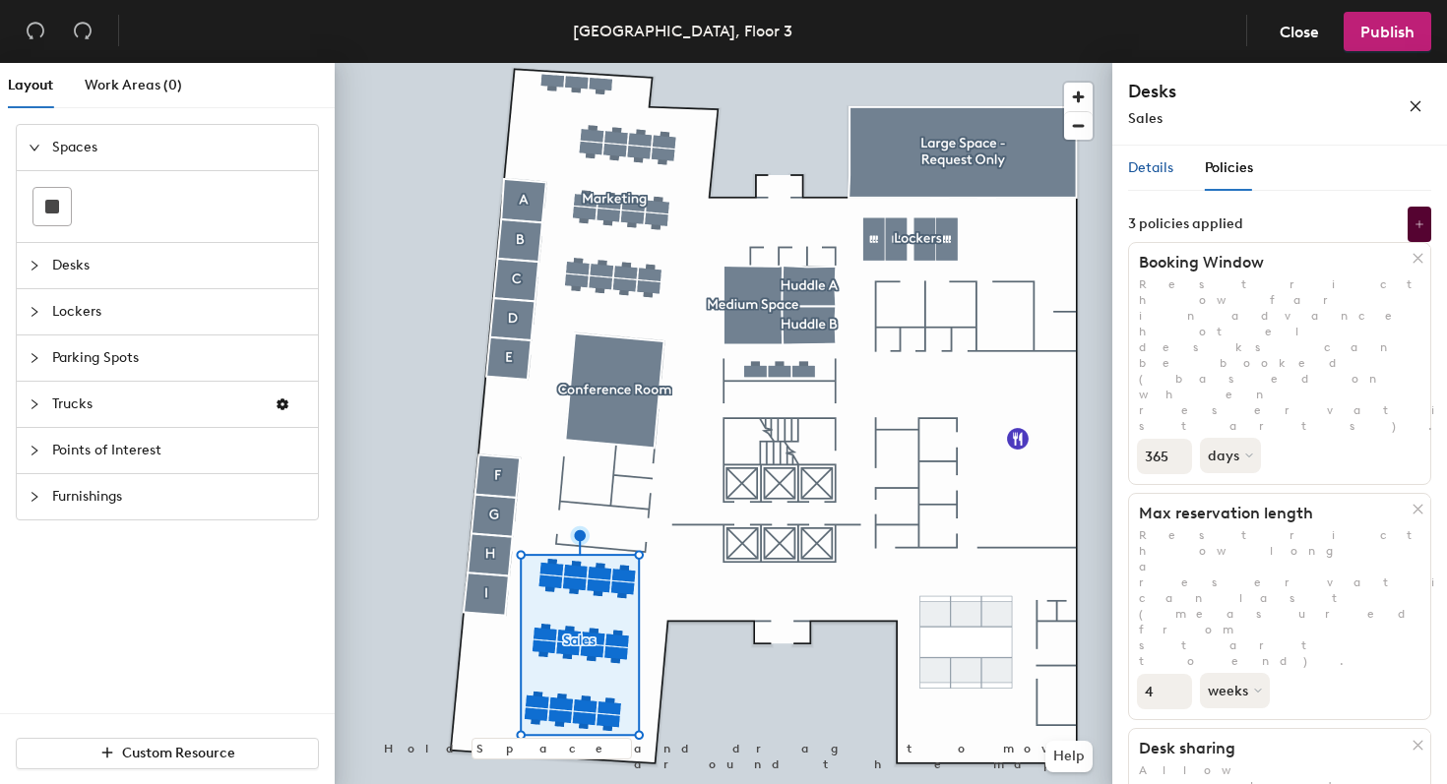
click at [1156, 169] on span "Details" at bounding box center [1150, 167] width 45 height 17
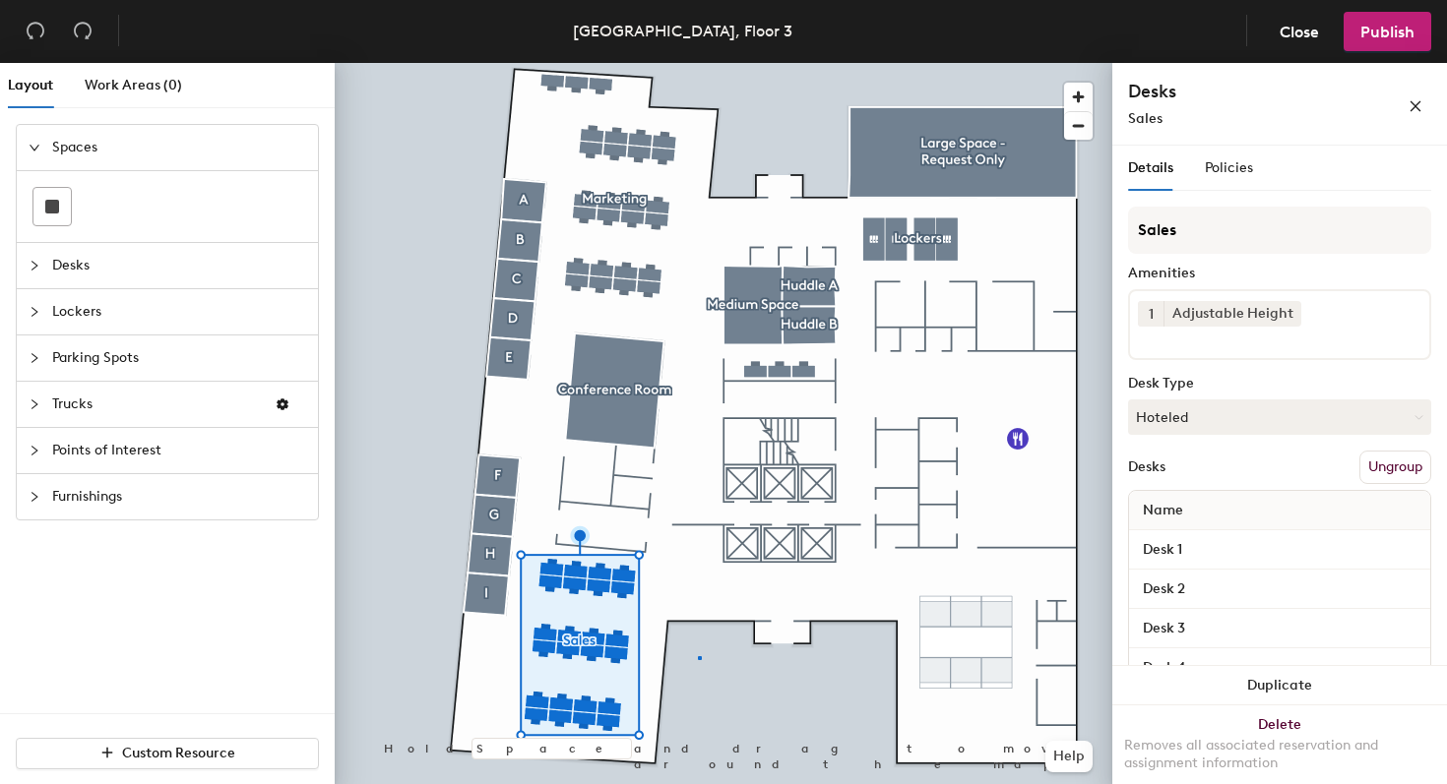
click at [698, 63] on div at bounding box center [724, 63] width 778 height 0
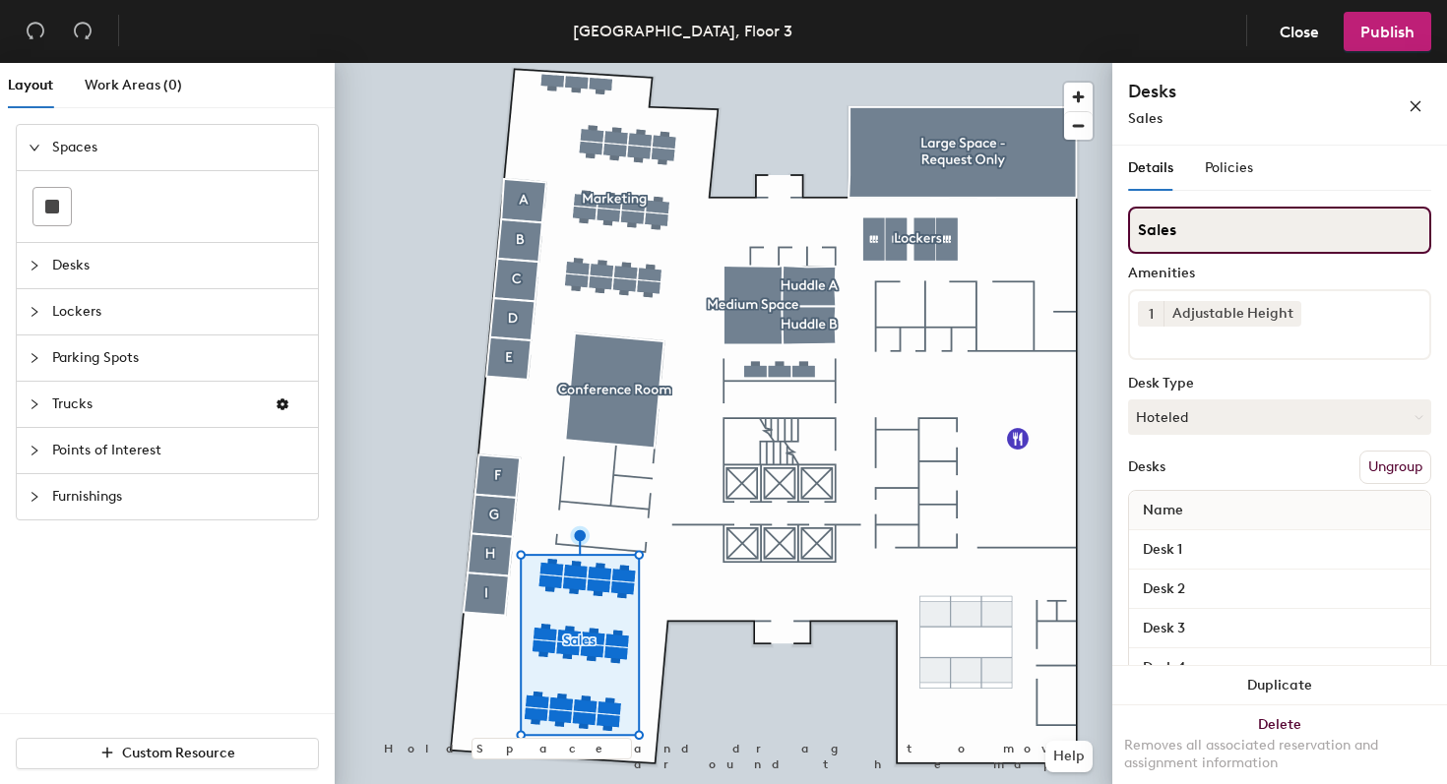
click at [1109, 235] on div "Layout Work Areas (0) Spaces Desks Lockers Parking Spots Trucks Points of Inter…" at bounding box center [723, 427] width 1447 height 729
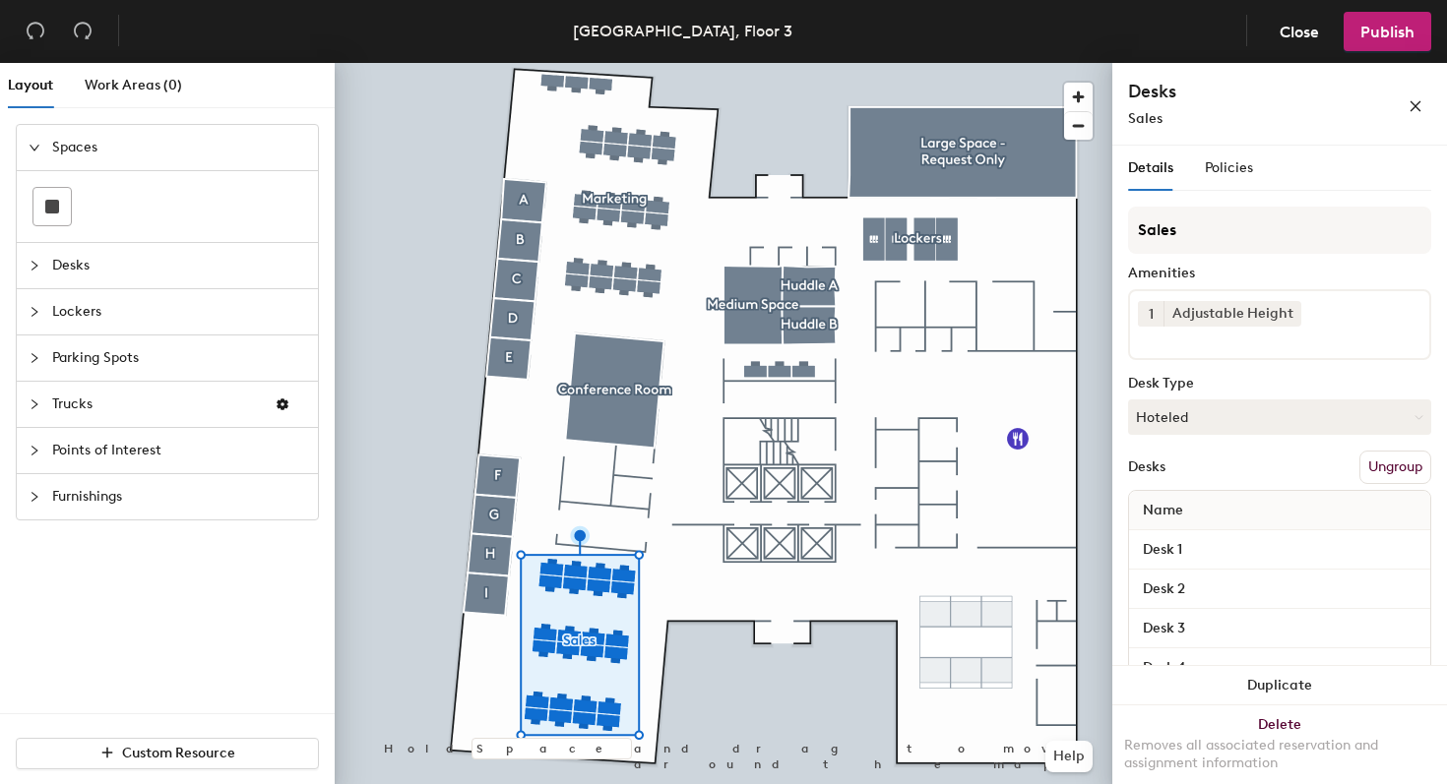
click at [1370, 471] on button "Ungroup" at bounding box center [1395, 467] width 72 height 33
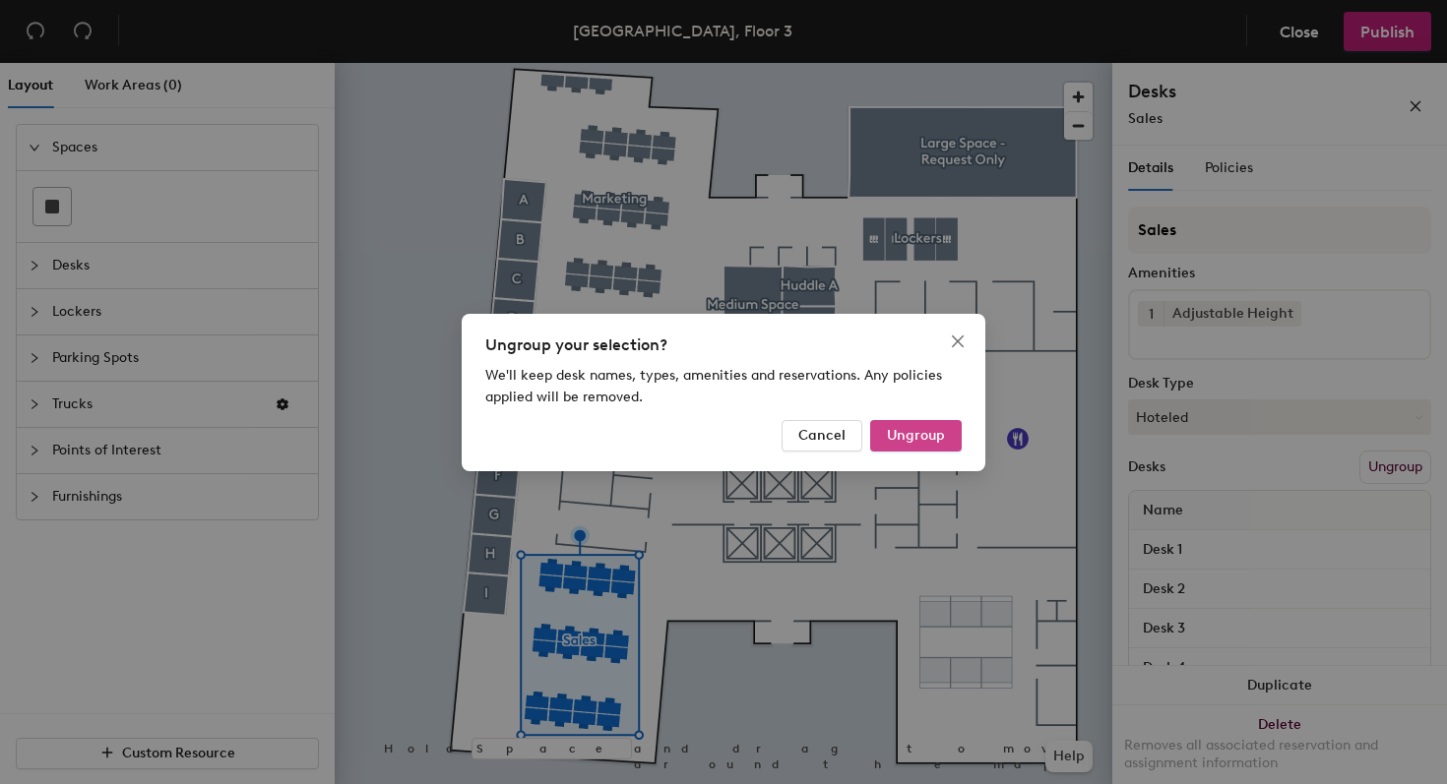
click at [923, 434] on span "Ungroup" at bounding box center [916, 435] width 58 height 17
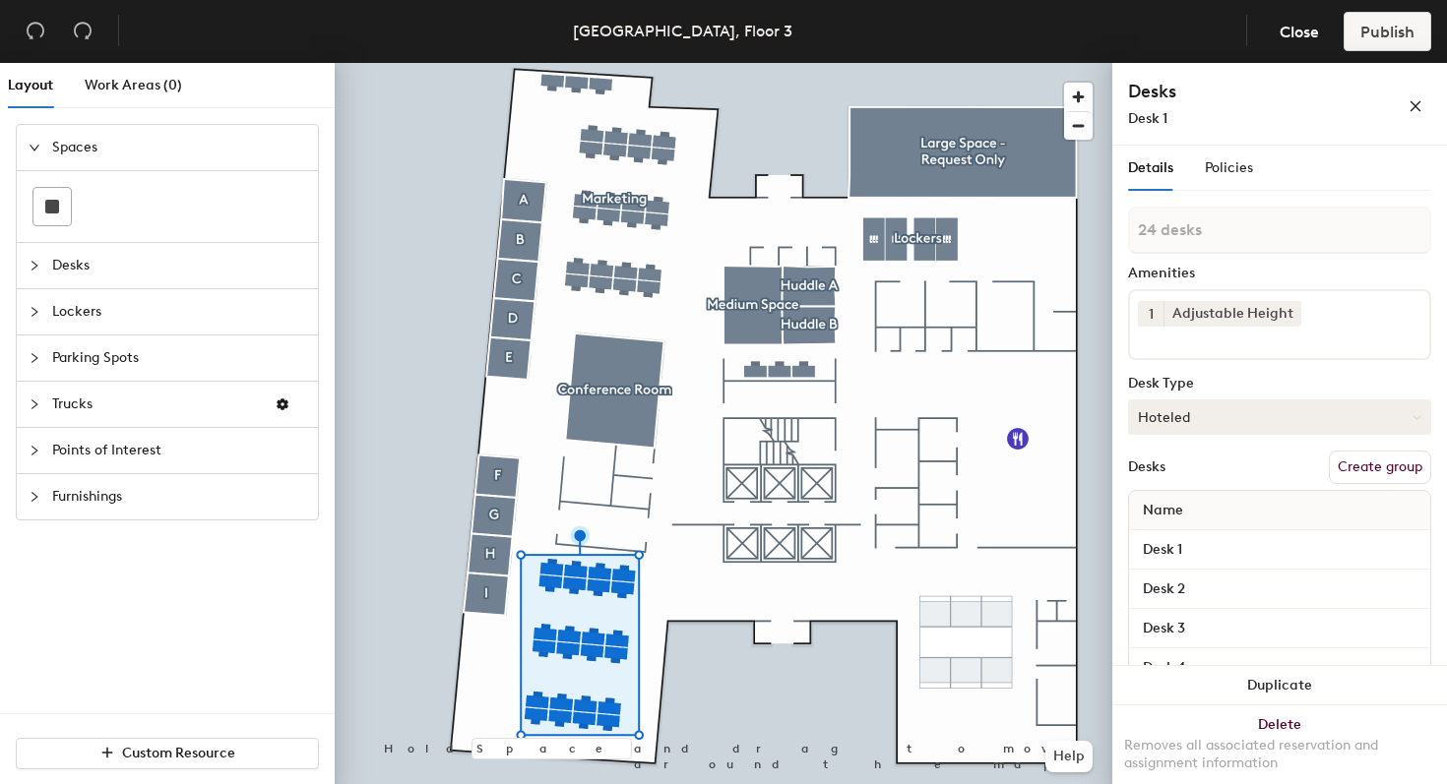
click at [1232, 419] on button "Hoteled" at bounding box center [1279, 417] width 303 height 35
click at [782, 63] on div at bounding box center [724, 63] width 778 height 0
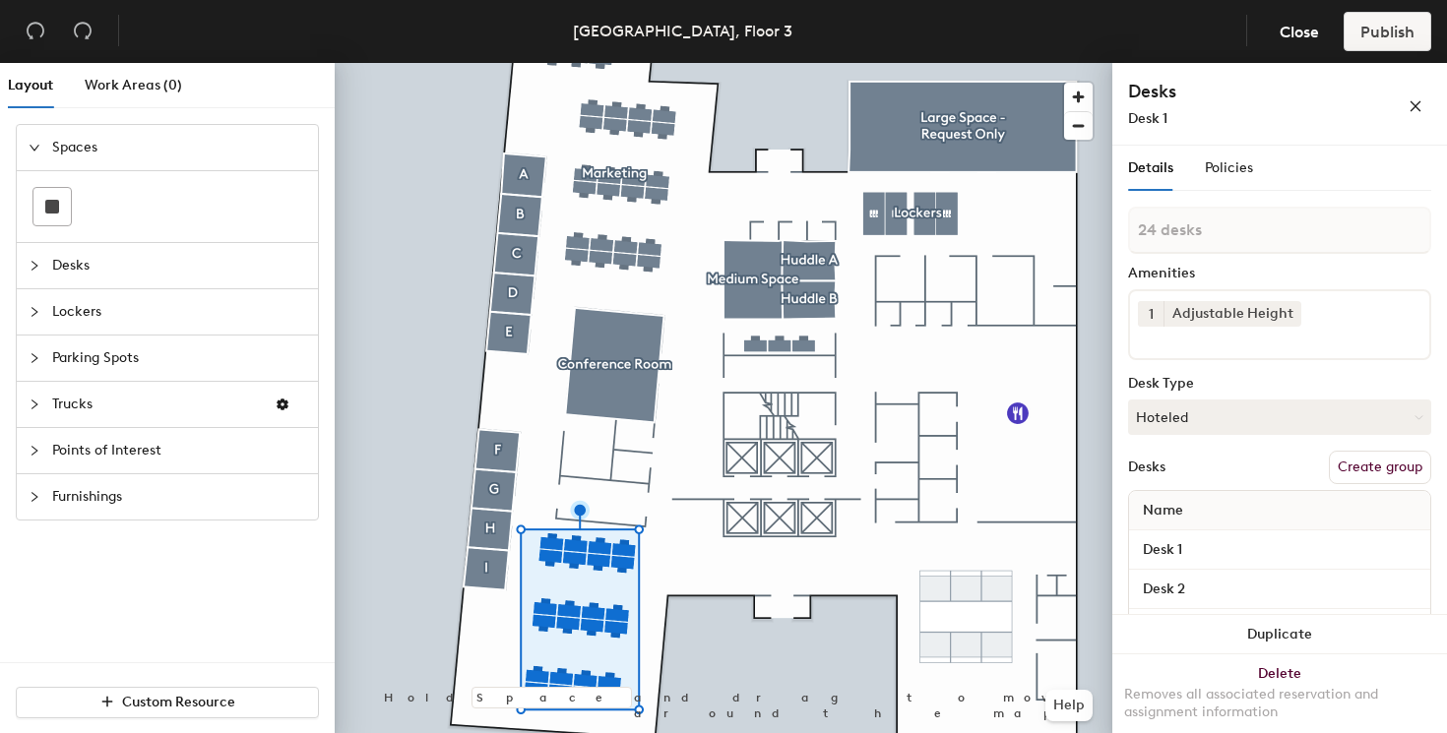
click at [1362, 462] on button "Create group" at bounding box center [1380, 467] width 102 height 33
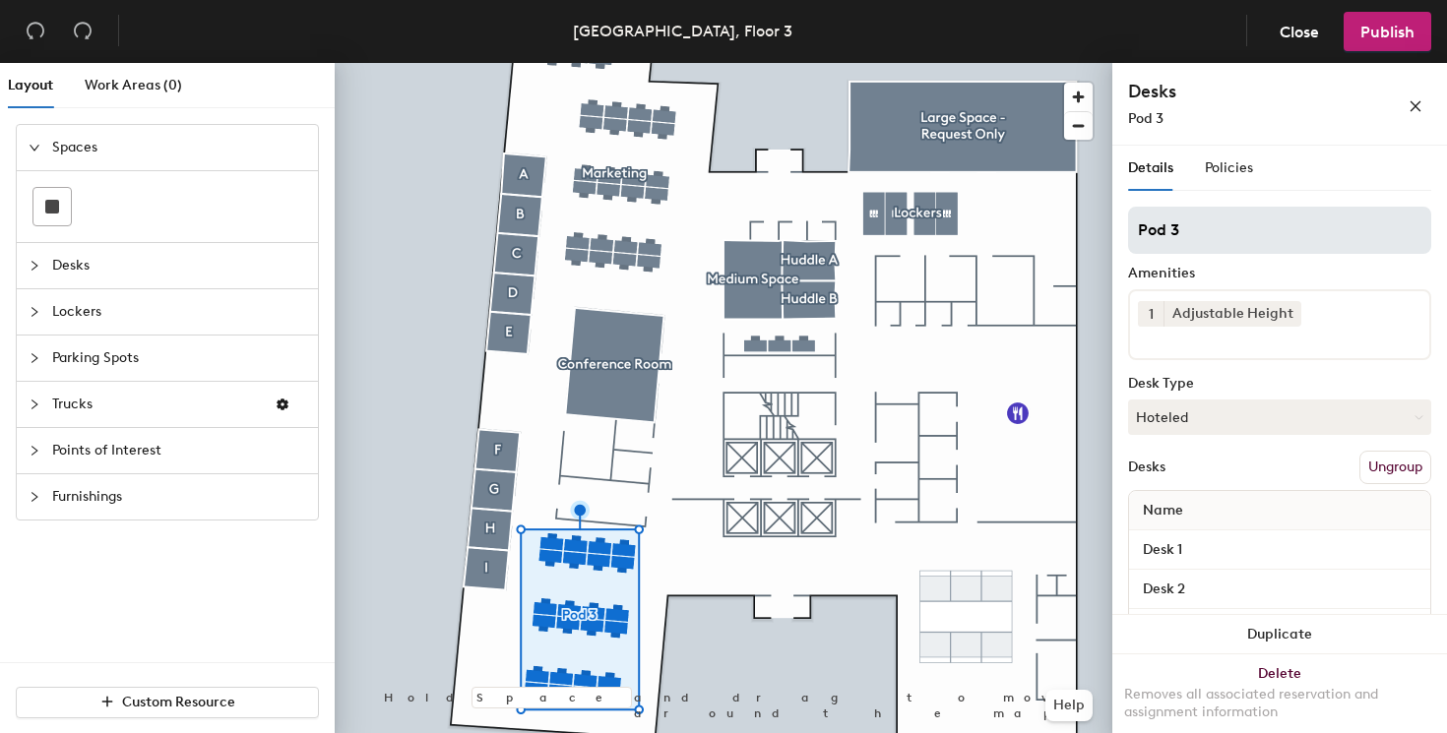
click at [1063, 226] on div "Layout Work Areas (0) Spaces Desks Lockers Parking Spots Trucks Points of Inter…" at bounding box center [723, 402] width 1447 height 678
type input "Sales"
click at [1241, 174] on span "Policies" at bounding box center [1229, 167] width 48 height 17
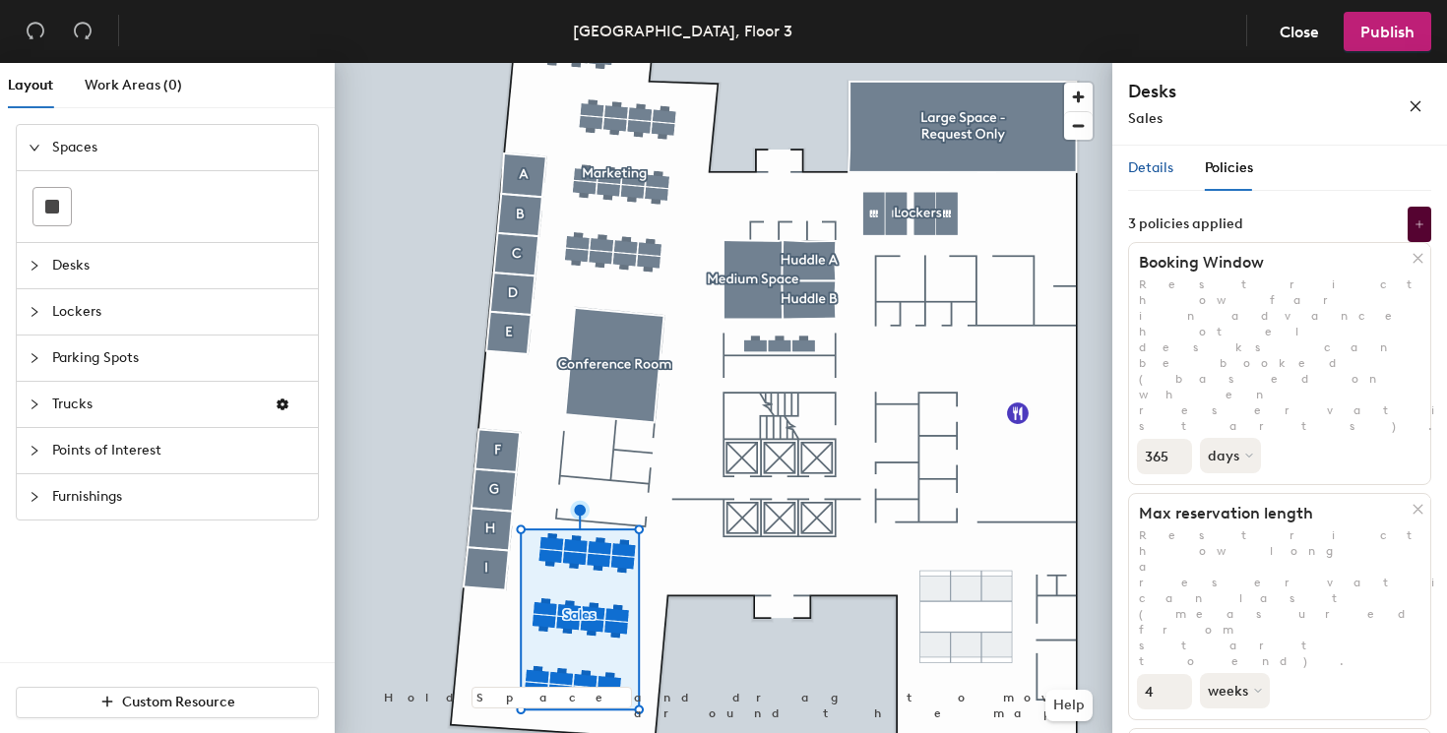
click at [1159, 171] on span "Details" at bounding box center [1150, 167] width 45 height 17
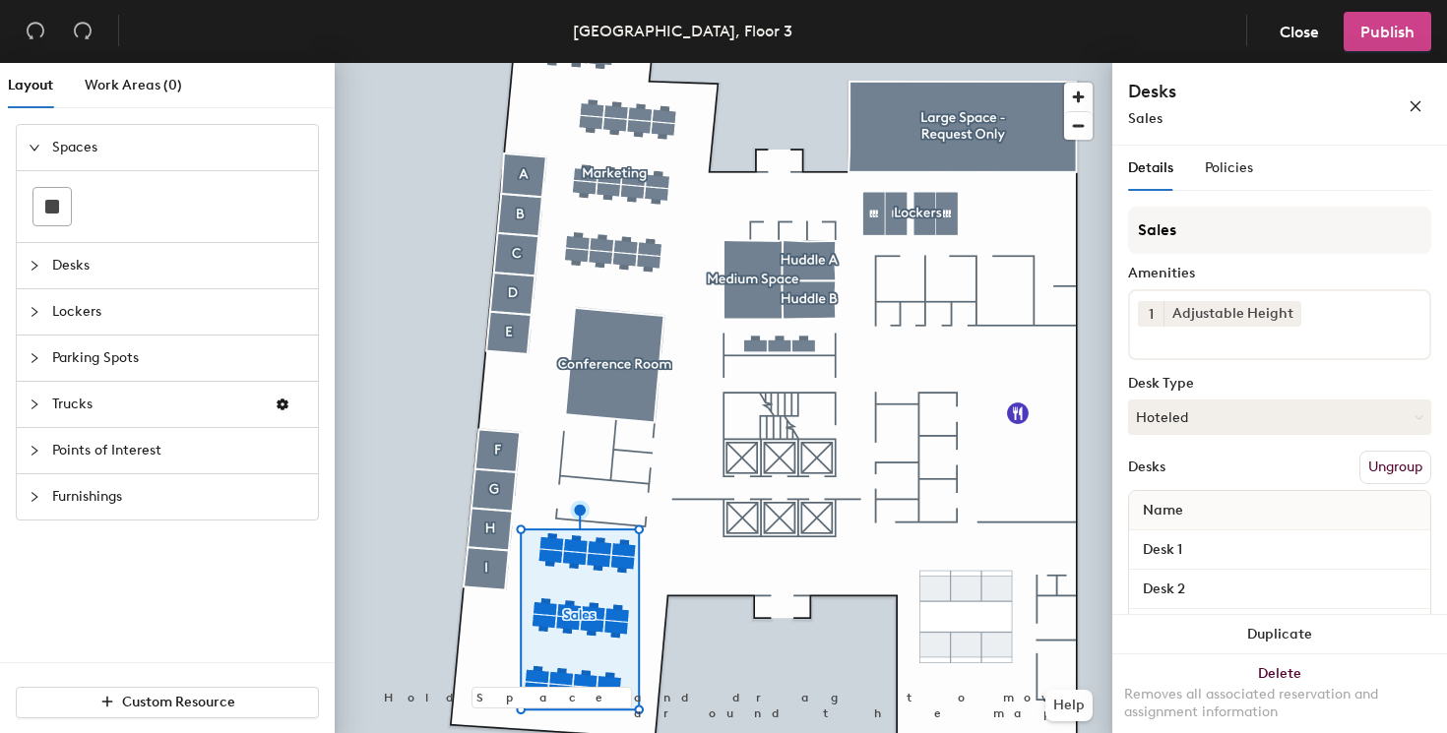
click at [1387, 23] on span "Publish" at bounding box center [1387, 32] width 54 height 19
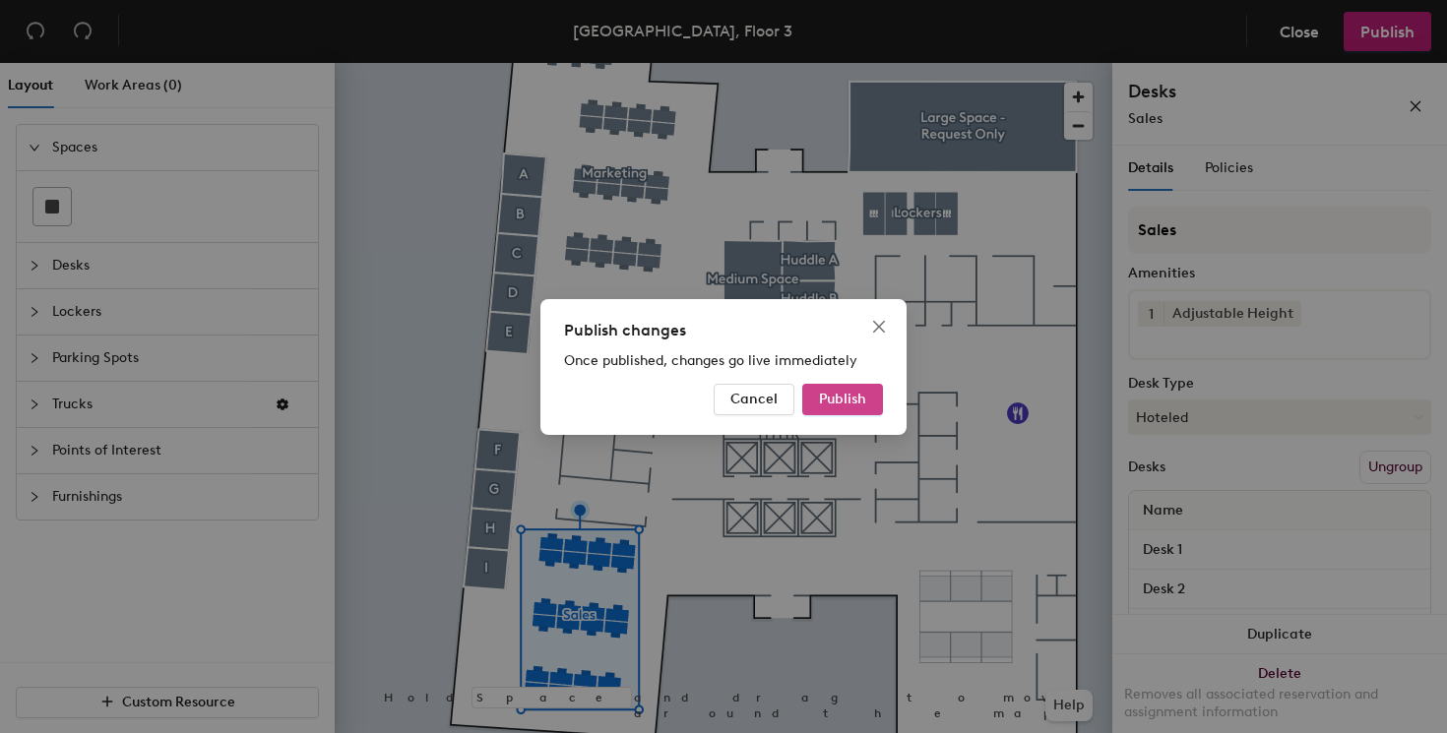
click at [835, 413] on button "Publish" at bounding box center [842, 399] width 81 height 31
